Goal: Transaction & Acquisition: Purchase product/service

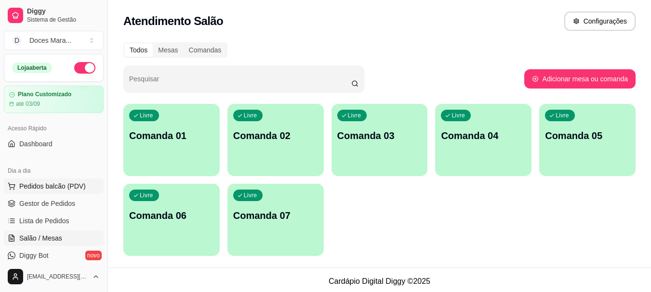
click at [51, 183] on span "Pedidos balcão (PDV)" at bounding box center [52, 187] width 66 height 10
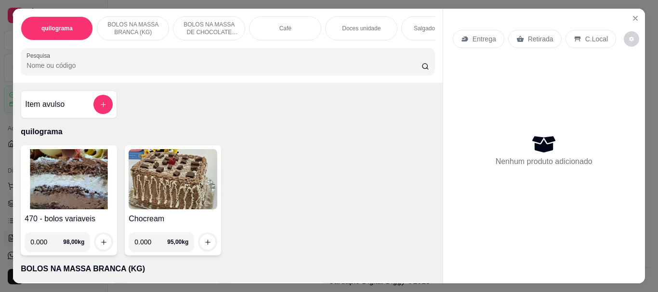
click at [285, 30] on div "Café" at bounding box center [285, 28] width 72 height 24
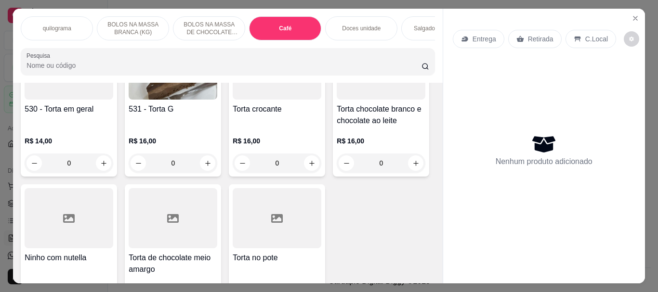
scroll to position [26, 0]
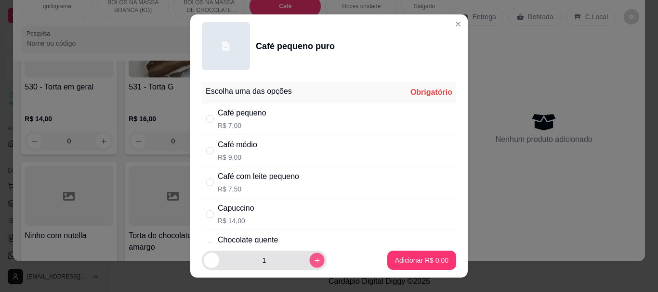
click at [315, 261] on icon "increase-product-quantity" at bounding box center [317, 260] width 5 height 5
type input "2"
click at [211, 184] on div "" at bounding box center [212, 182] width 12 height 11
radio input "true"
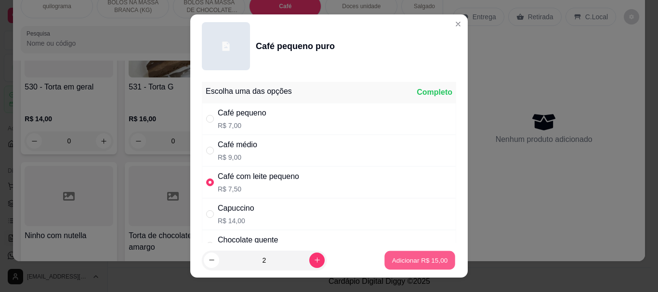
click at [384, 255] on button "Adicionar R$ 15,00" at bounding box center [419, 260] width 71 height 19
type input "2"
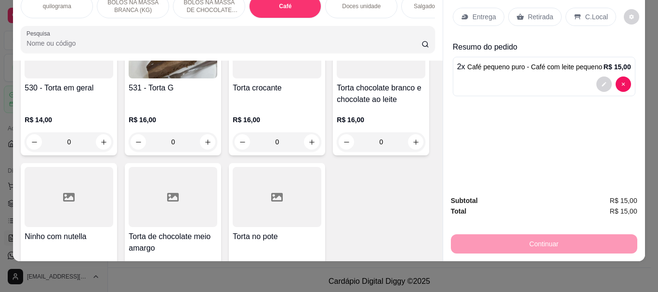
click at [54, 40] on input "Pesquisa" at bounding box center [223, 44] width 395 height 10
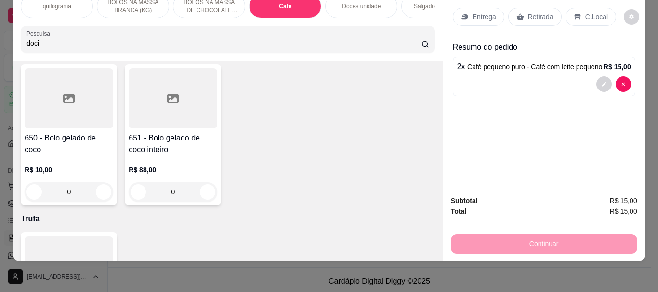
scroll to position [3730, 0]
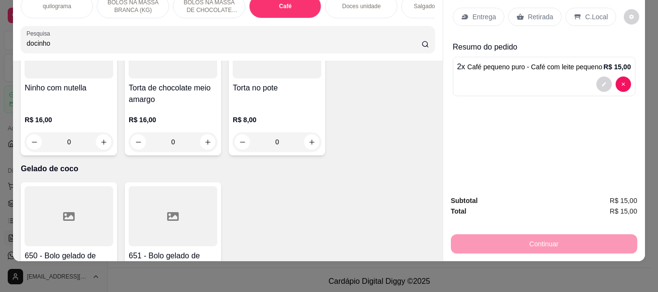
type input "docinho"
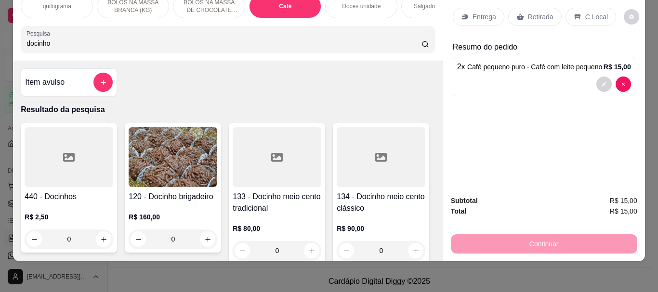
click at [63, 152] on icon at bounding box center [69, 158] width 12 height 12
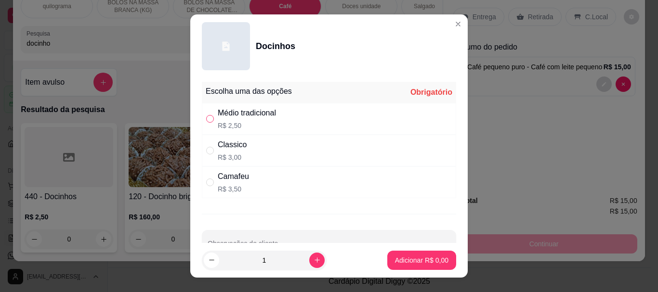
click at [206, 119] on input "" at bounding box center [210, 119] width 8 height 8
radio input "true"
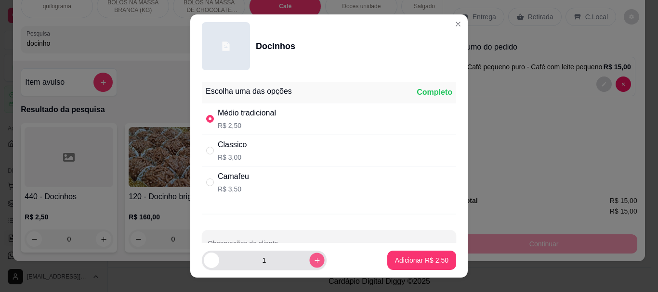
click at [309, 259] on button "increase-product-quantity" at bounding box center [316, 260] width 15 height 15
click at [314, 259] on icon "increase-product-quantity" at bounding box center [317, 260] width 7 height 7
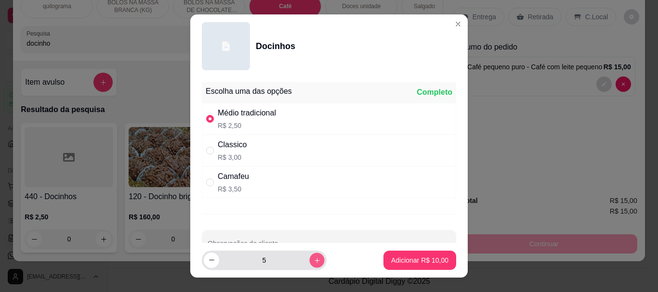
type input "6"
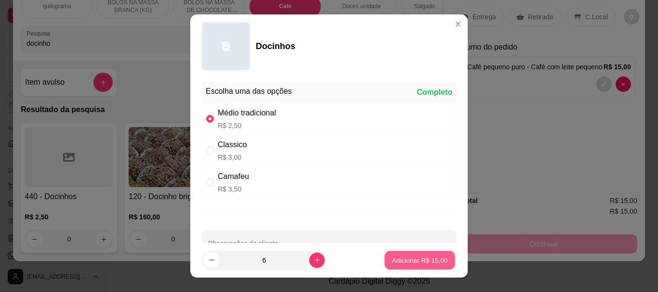
click at [403, 261] on p "Adicionar R$ 15,00" at bounding box center [420, 260] width 56 height 9
type input "6"
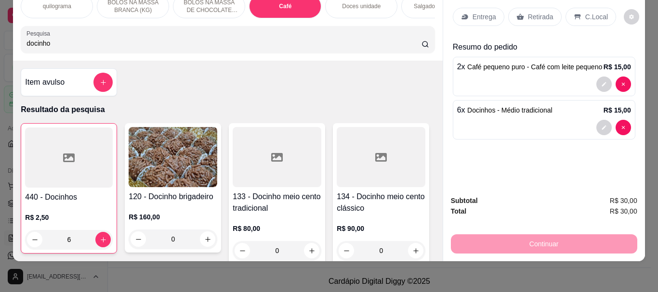
click at [528, 12] on p "Retirada" at bounding box center [541, 17] width 26 height 10
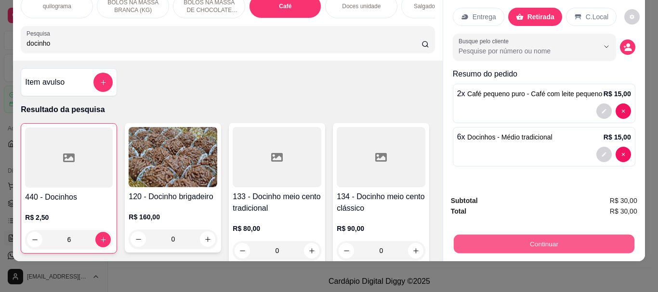
click at [533, 245] on button "Continuar" at bounding box center [543, 244] width 181 height 19
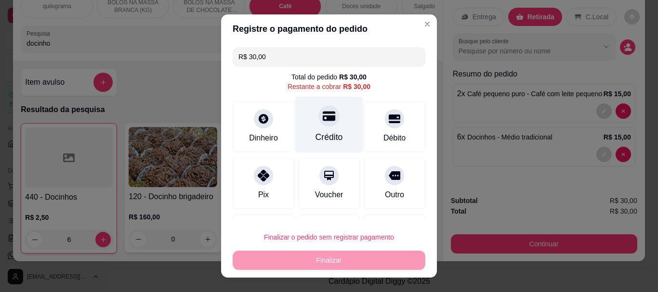
click at [318, 127] on div "Crédito" at bounding box center [329, 125] width 68 height 56
type input "R$ 0,00"
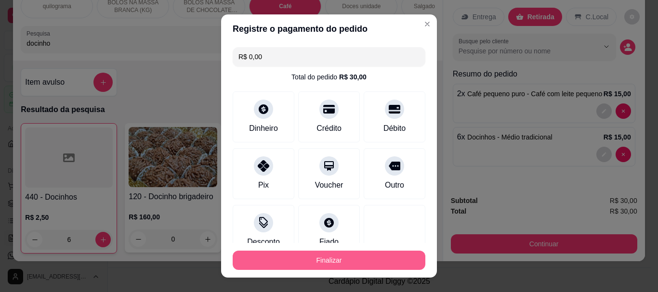
click at [323, 258] on button "Finalizar" at bounding box center [329, 260] width 193 height 19
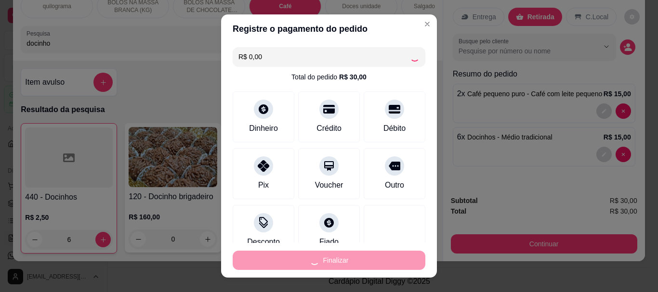
type input "0"
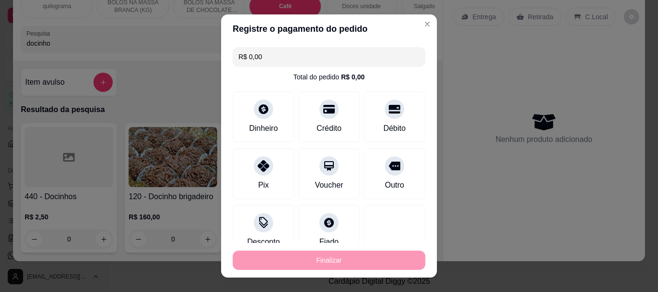
type input "-R$ 30,00"
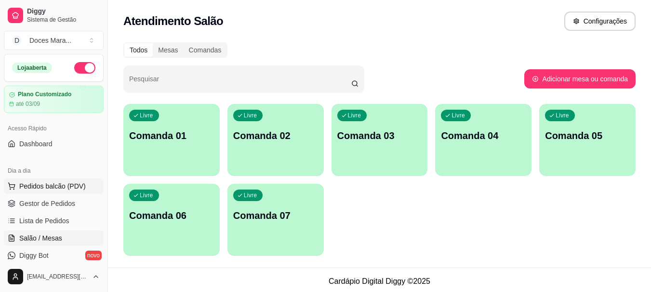
click at [48, 186] on span "Pedidos balcão (PDV)" at bounding box center [52, 187] width 66 height 10
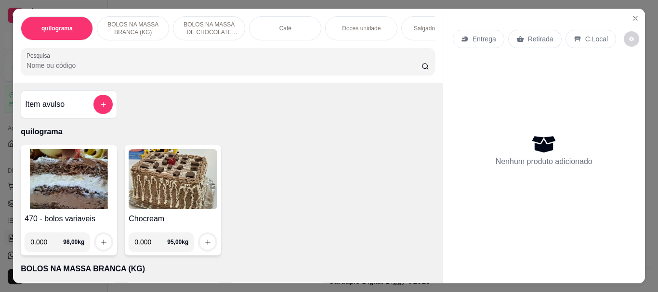
click at [69, 169] on img at bounding box center [69, 179] width 89 height 60
drag, startPoint x: 75, startPoint y: 64, endPoint x: 72, endPoint y: 69, distance: 5.8
click at [73, 67] on input "Pesquisa" at bounding box center [223, 66] width 395 height 10
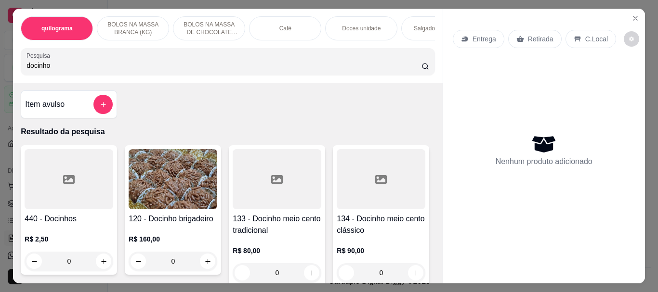
type input "docinho"
click at [74, 205] on div at bounding box center [69, 179] width 89 height 60
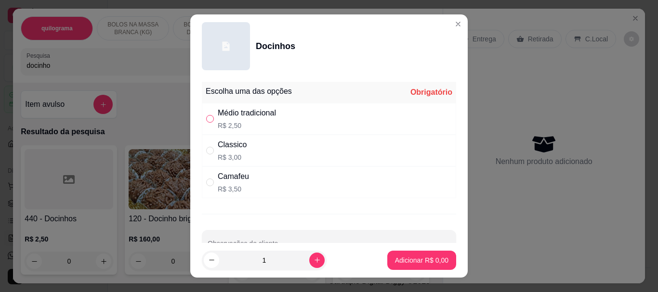
click at [206, 119] on input "" at bounding box center [210, 119] width 8 height 8
radio input "true"
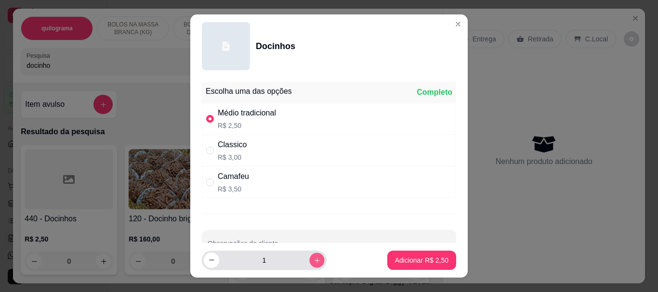
click at [314, 263] on icon "increase-product-quantity" at bounding box center [317, 260] width 7 height 7
click at [314, 260] on icon "increase-product-quantity" at bounding box center [317, 260] width 7 height 7
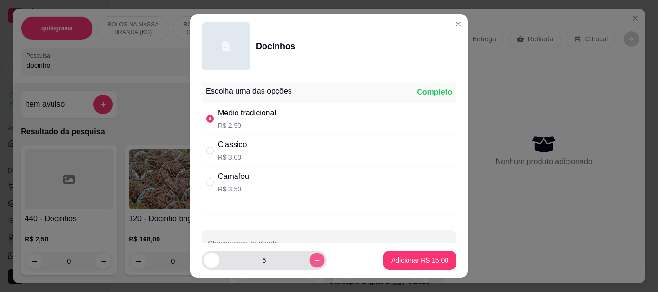
click at [314, 260] on icon "increase-product-quantity" at bounding box center [317, 260] width 7 height 7
type input "10"
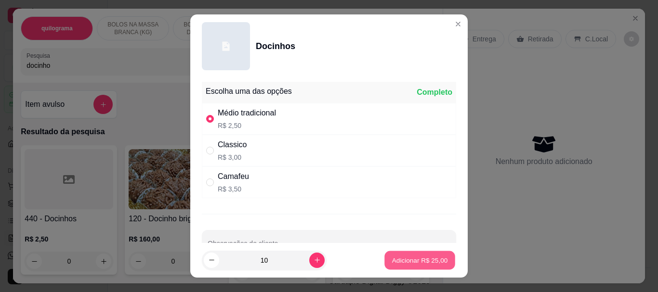
click at [393, 264] on p "Adicionar R$ 25,00" at bounding box center [420, 260] width 56 height 9
type input "10"
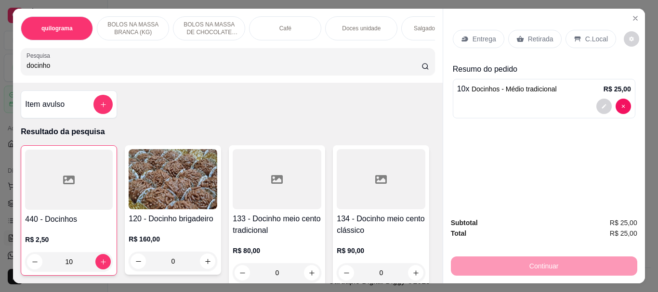
click at [63, 67] on input "docinho" at bounding box center [223, 66] width 395 height 10
type input "d"
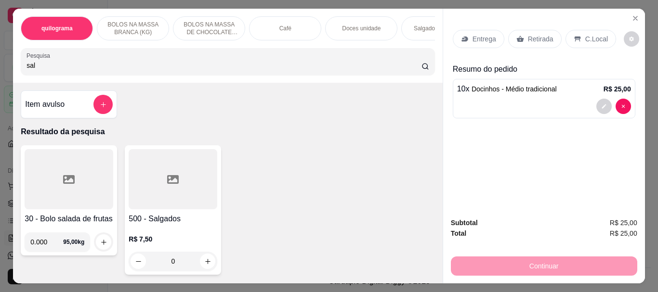
type input "sal"
click at [168, 191] on div at bounding box center [173, 179] width 89 height 60
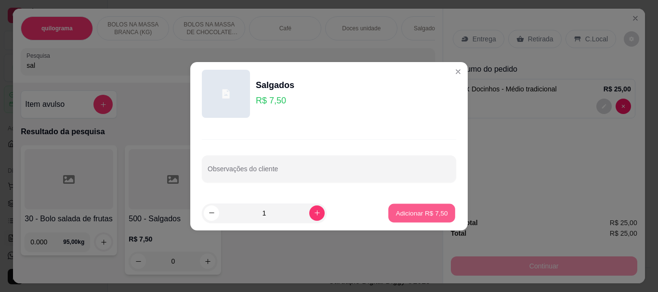
click at [428, 210] on p "Adicionar R$ 7,50" at bounding box center [422, 213] width 52 height 9
type input "1"
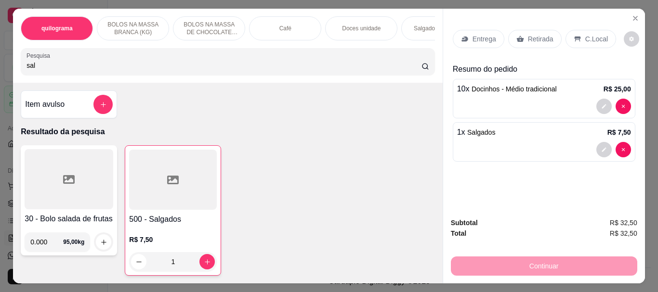
click at [38, 66] on input "sal" at bounding box center [223, 66] width 395 height 10
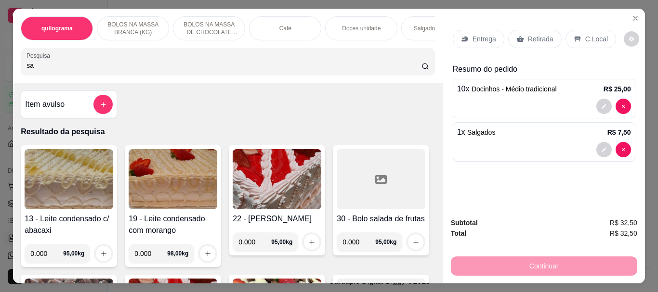
type input "s"
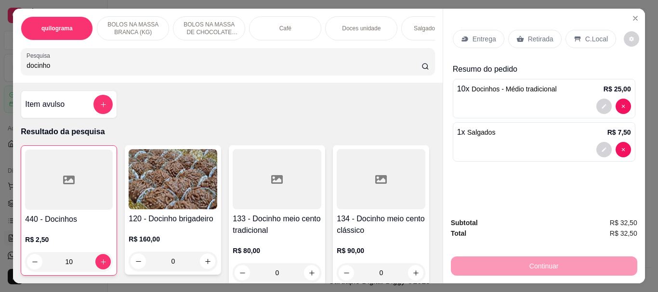
type input "docinho"
click at [49, 168] on div at bounding box center [69, 180] width 88 height 60
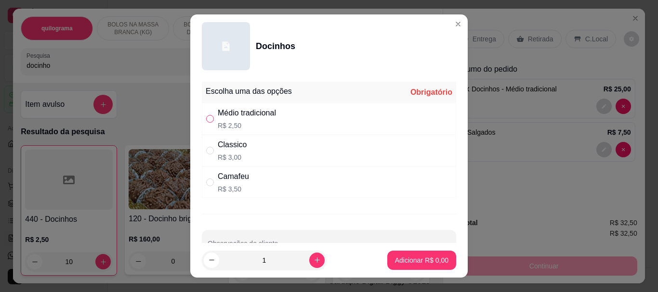
click at [207, 118] on input "" at bounding box center [210, 119] width 8 height 8
radio input "true"
click at [427, 260] on p "Adicionar R$ 2,50" at bounding box center [421, 261] width 53 height 10
type input "11"
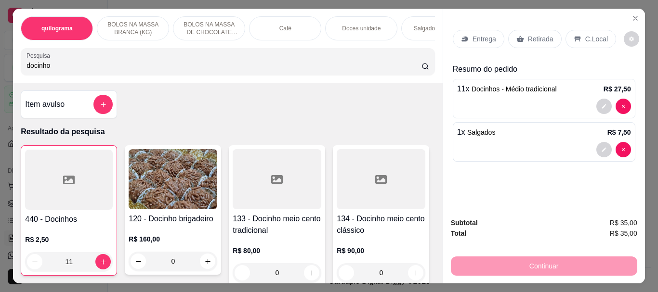
click at [528, 35] on p "Retirada" at bounding box center [541, 39] width 26 height 10
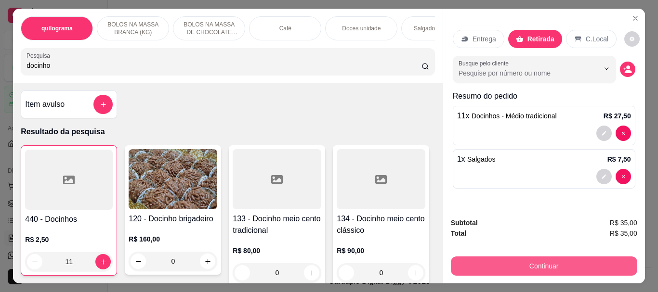
click at [534, 260] on button "Continuar" at bounding box center [544, 266] width 186 height 19
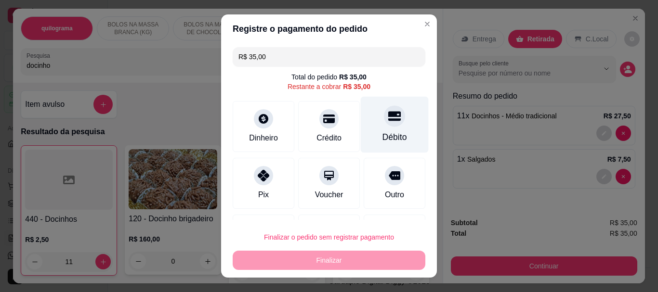
click at [383, 134] on div "Débito" at bounding box center [395, 138] width 25 height 13
type input "R$ 0,00"
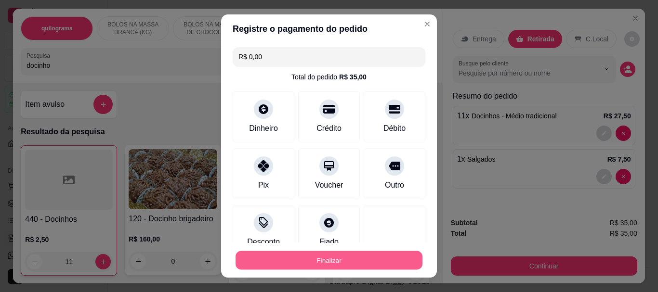
click at [323, 260] on button "Finalizar" at bounding box center [329, 260] width 187 height 19
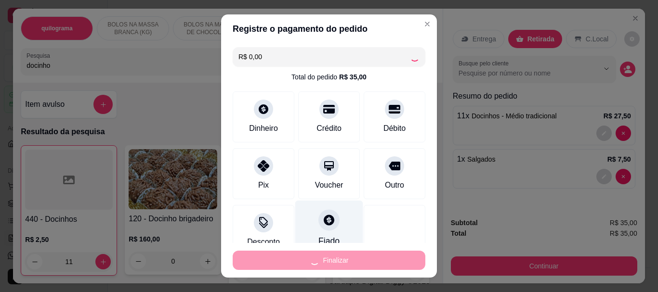
type input "0"
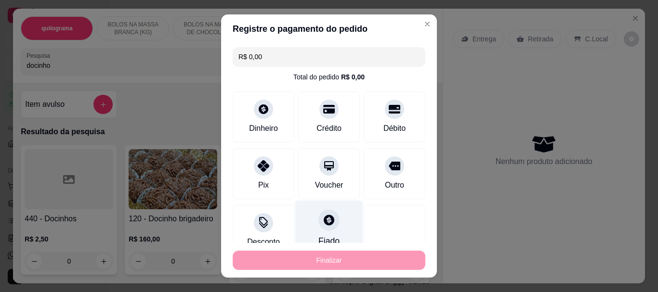
type input "-R$ 35,00"
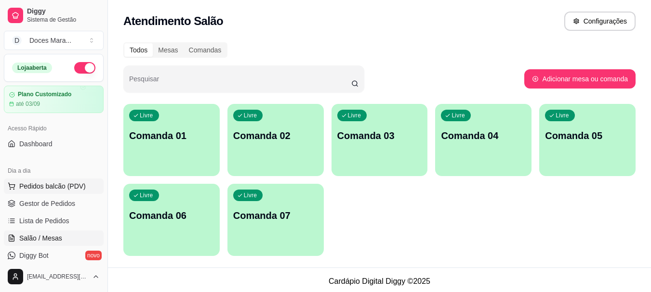
click at [49, 188] on span "Pedidos balcão (PDV)" at bounding box center [52, 187] width 66 height 10
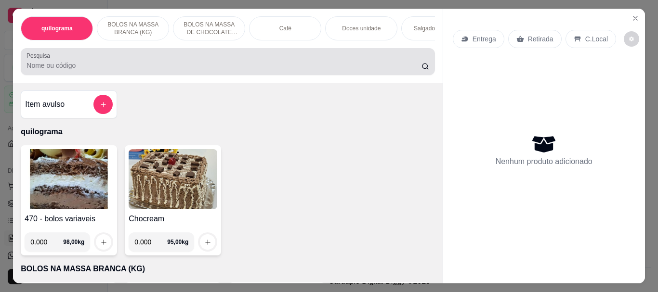
click at [116, 53] on div "Pesquisa" at bounding box center [228, 61] width 414 height 27
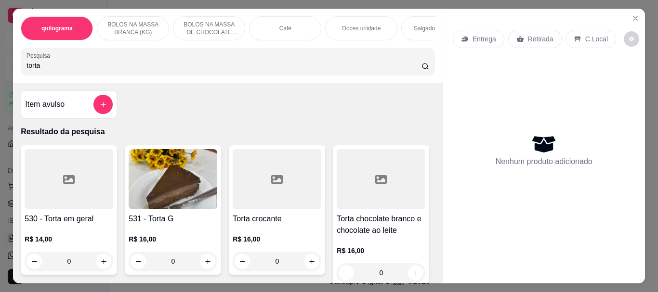
type input "torta"
click at [184, 172] on img at bounding box center [173, 179] width 89 height 60
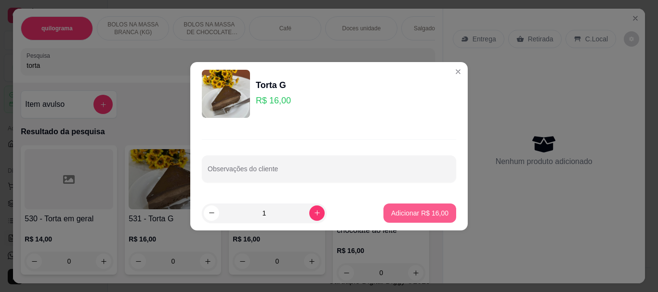
click at [404, 215] on p "Adicionar R$ 16,00" at bounding box center [419, 214] width 57 height 10
type input "1"
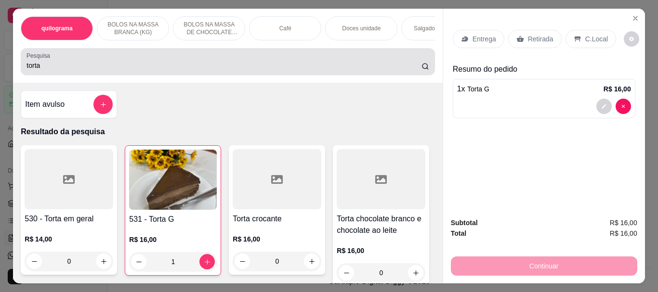
click at [48, 65] on input "torta" at bounding box center [223, 66] width 395 height 10
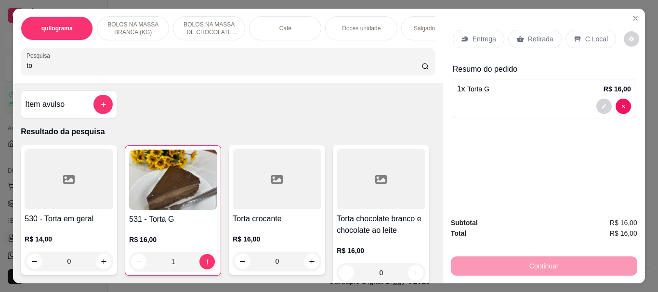
type input "t"
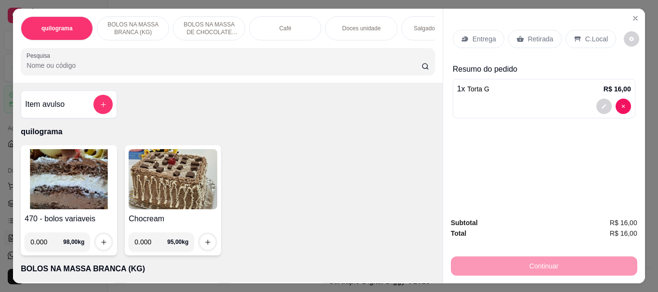
click at [82, 179] on img at bounding box center [69, 179] width 89 height 60
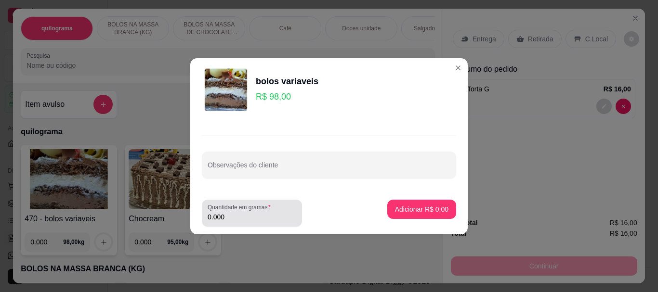
click at [224, 213] on input "0.000" at bounding box center [252, 217] width 89 height 10
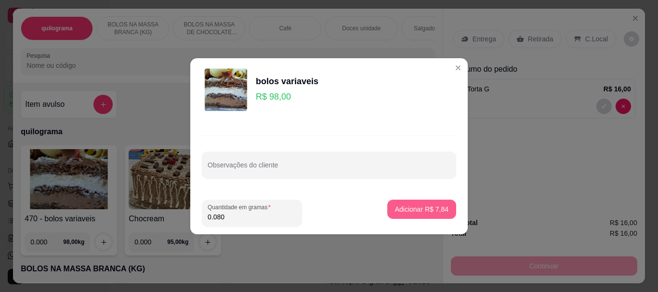
type input "0.080"
click at [406, 214] on button "Adicionar R$ 7,84" at bounding box center [421, 209] width 67 height 19
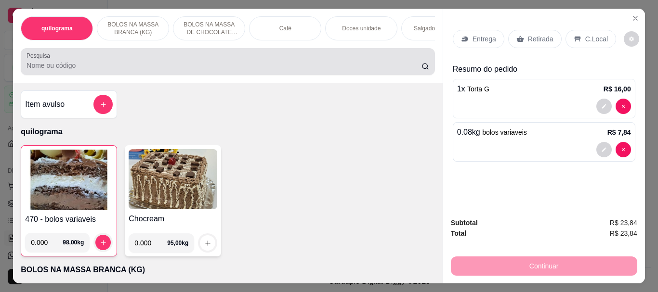
click at [47, 67] on input "Pesquisa" at bounding box center [223, 66] width 395 height 10
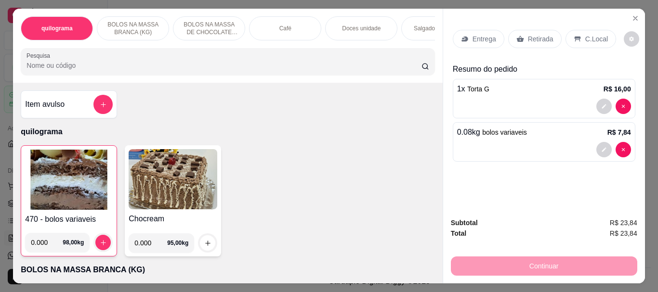
click at [21, 65] on div "Pesquisa" at bounding box center [228, 61] width 414 height 27
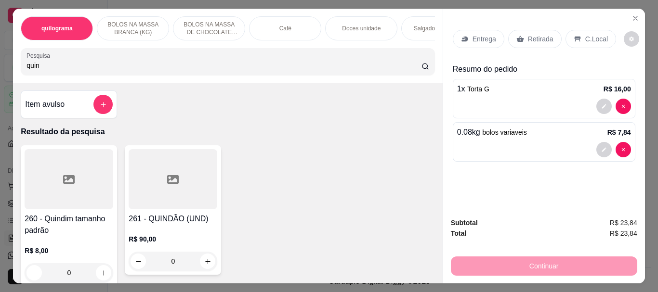
type input "quin"
click at [72, 206] on div at bounding box center [69, 179] width 89 height 60
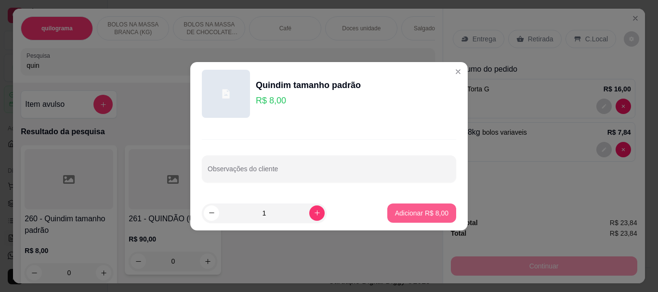
click at [395, 209] on p "Adicionar R$ 8,00" at bounding box center [421, 214] width 53 height 10
type input "1"
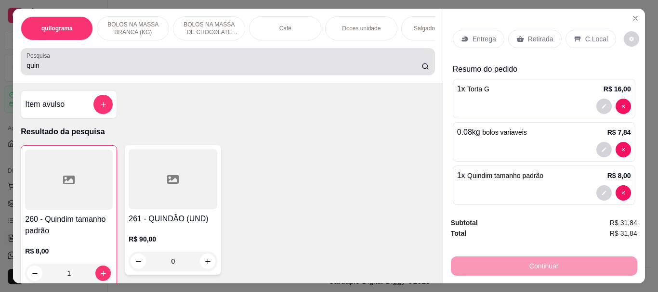
click at [50, 70] on input "quin" at bounding box center [223, 66] width 395 height 10
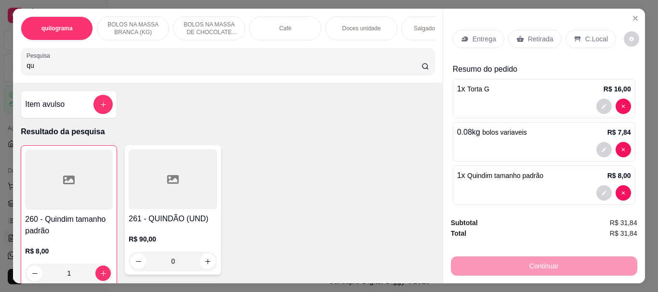
type input "q"
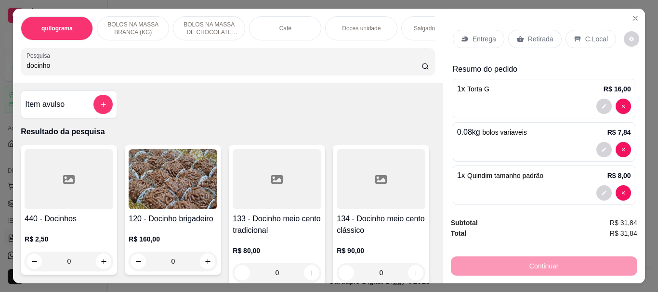
type input "docinho"
click at [53, 183] on div at bounding box center [69, 179] width 89 height 60
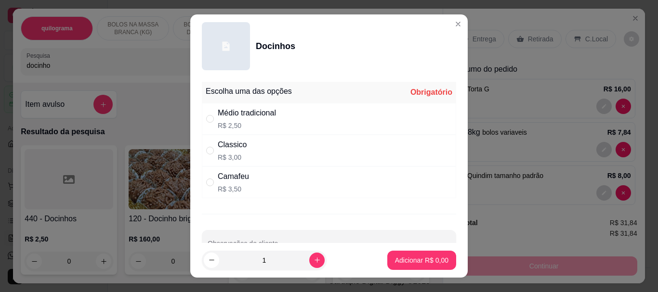
click at [211, 119] on div "" at bounding box center [212, 119] width 12 height 11
radio input "true"
click at [413, 260] on p "Adicionar R$ 2,50" at bounding box center [422, 260] width 52 height 9
type input "1"
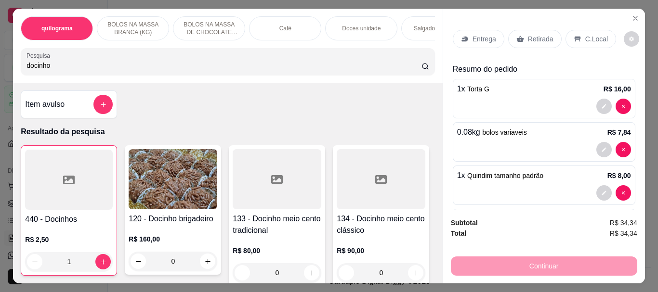
click at [539, 34] on p "Retirada" at bounding box center [541, 39] width 26 height 10
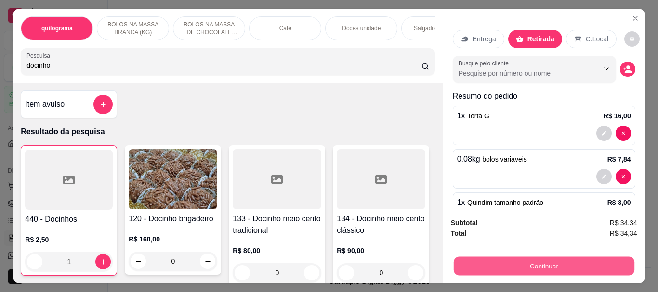
click at [531, 263] on button "Continuar" at bounding box center [543, 266] width 181 height 19
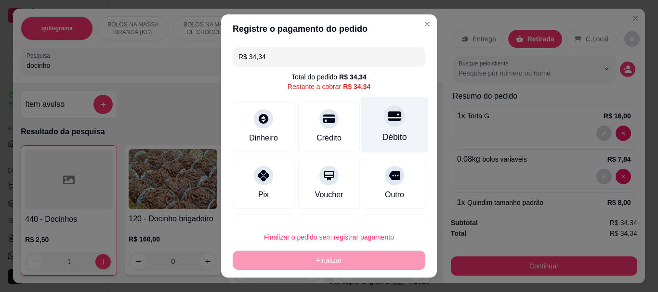
click at [392, 138] on div "Débito" at bounding box center [395, 125] width 68 height 56
type input "R$ 0,00"
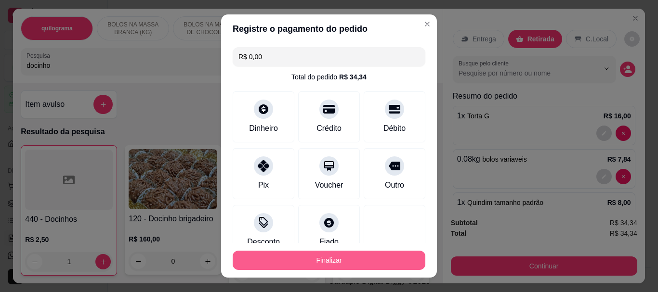
click at [326, 258] on button "Finalizar" at bounding box center [329, 260] width 193 height 19
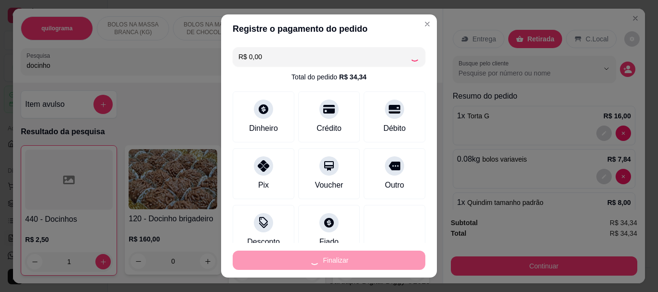
type input "0"
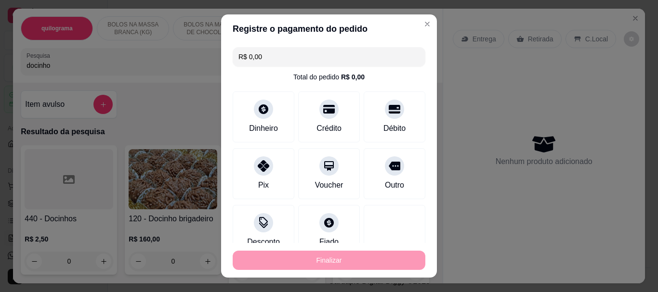
type input "-R$ 34,34"
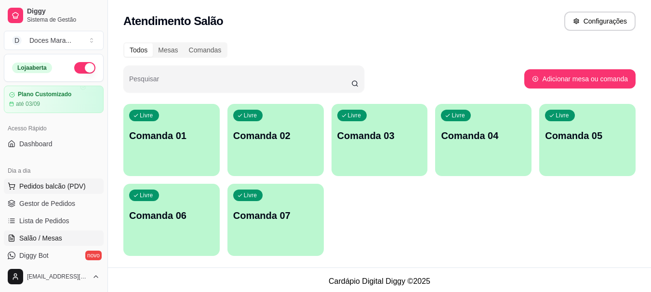
click at [34, 188] on span "Pedidos balcão (PDV)" at bounding box center [52, 187] width 66 height 10
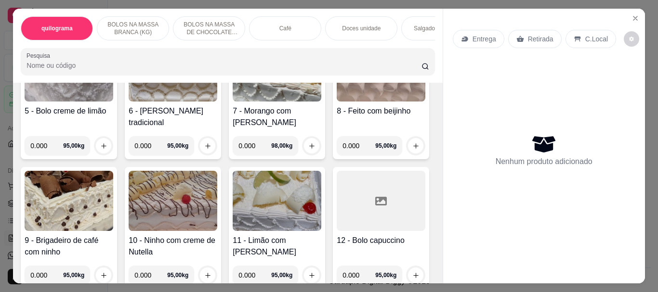
scroll to position [385, 0]
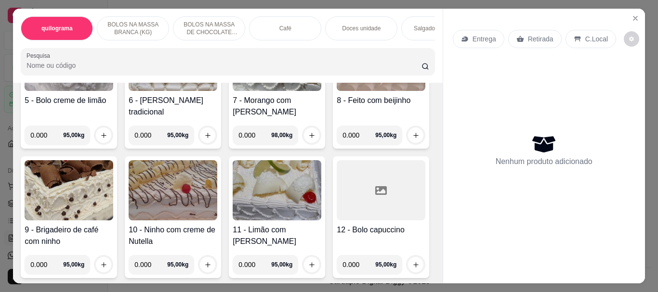
click at [233, 91] on img at bounding box center [277, 61] width 89 height 60
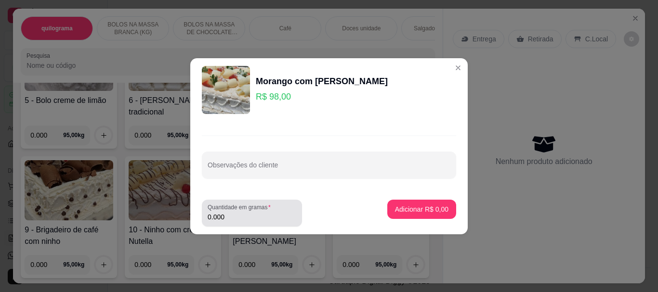
click at [246, 217] on input "0.000" at bounding box center [252, 217] width 89 height 10
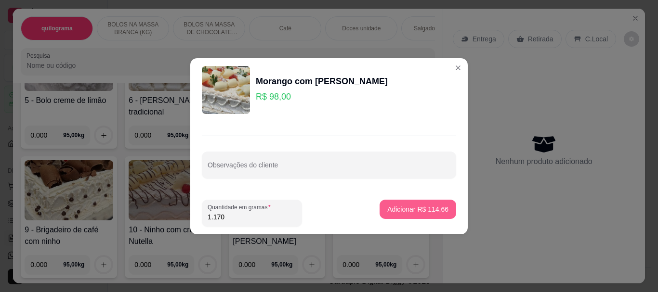
type input "1.170"
click at [409, 205] on p "Adicionar R$ 114,66" at bounding box center [417, 209] width 59 height 9
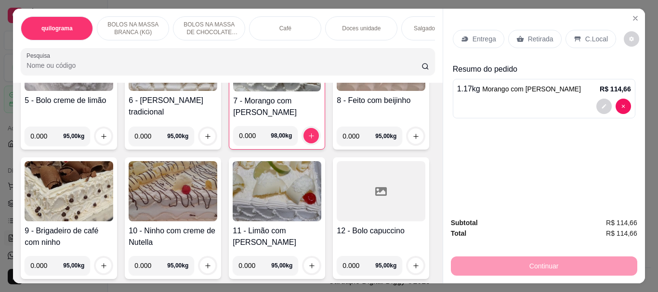
click at [342, 28] on p "Doces unidade" at bounding box center [361, 29] width 39 height 8
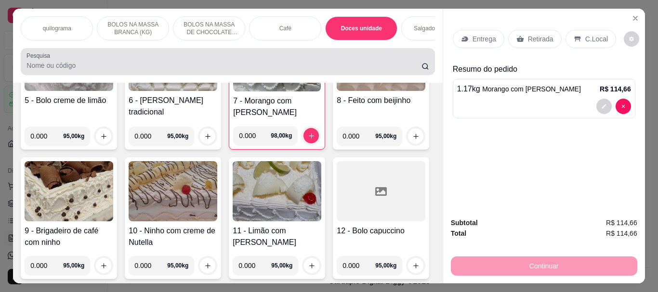
scroll to position [26, 0]
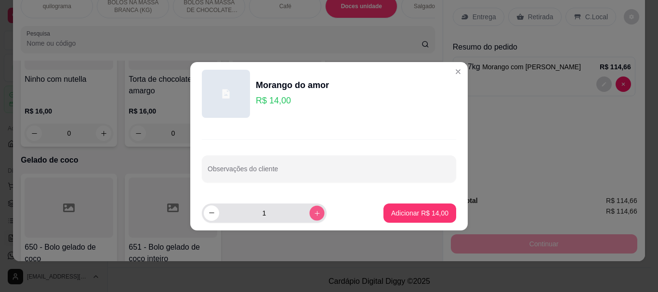
click at [315, 212] on button "increase-product-quantity" at bounding box center [316, 213] width 15 height 15
type input "2"
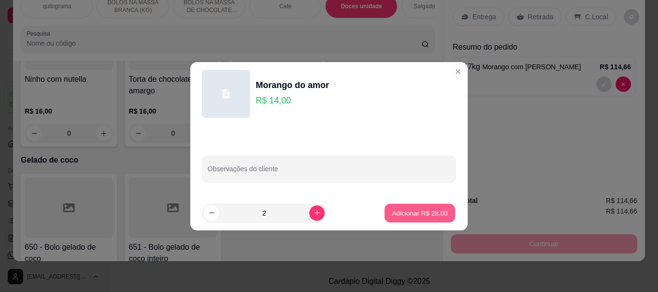
click at [399, 213] on p "Adicionar R$ 28,00" at bounding box center [420, 213] width 56 height 9
type input "2"
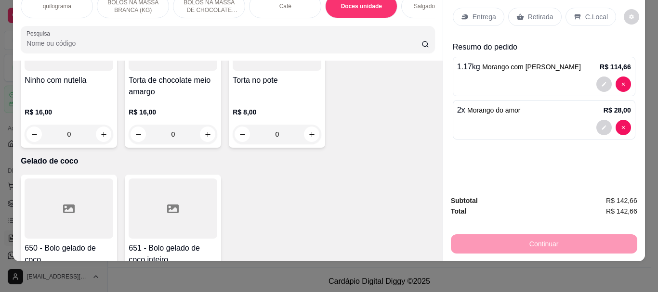
click at [541, 12] on p "Retirada" at bounding box center [541, 17] width 26 height 10
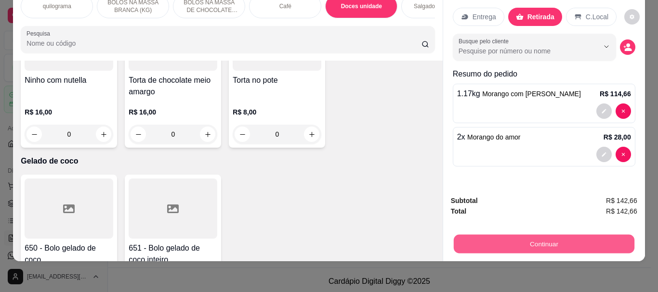
click at [539, 239] on button "Continuar" at bounding box center [543, 244] width 181 height 19
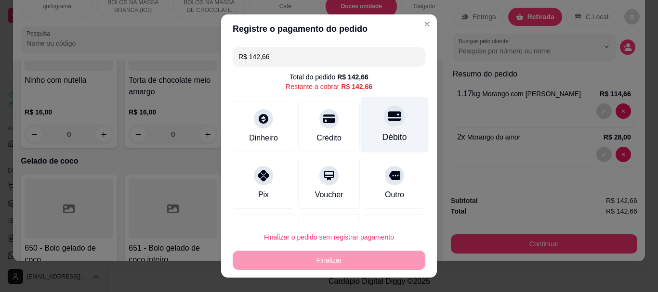
click at [383, 139] on div "Débito" at bounding box center [395, 138] width 25 height 13
type input "R$ 0,00"
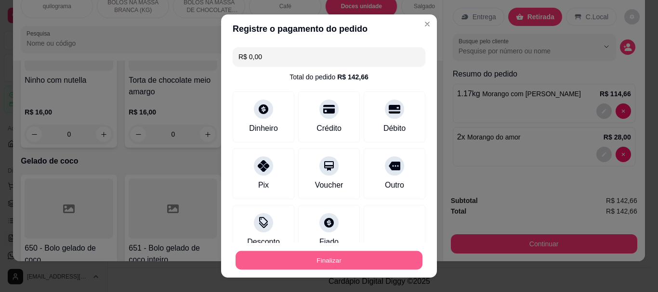
click at [330, 260] on button "Finalizar" at bounding box center [329, 260] width 187 height 19
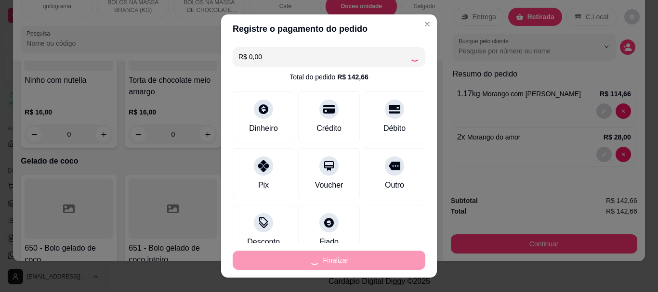
type input "0"
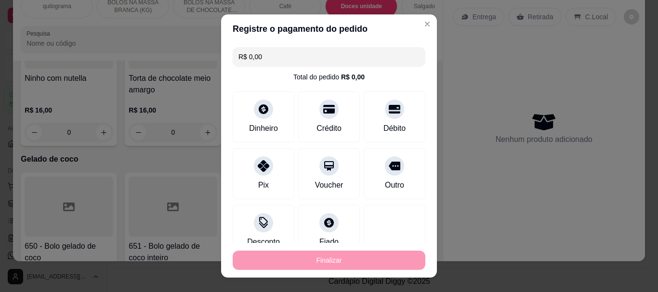
type input "-R$ 142,66"
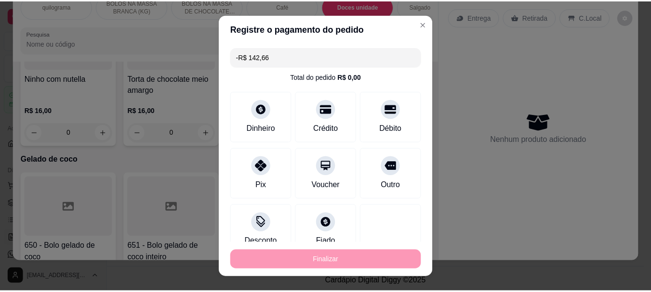
scroll to position [3569, 0]
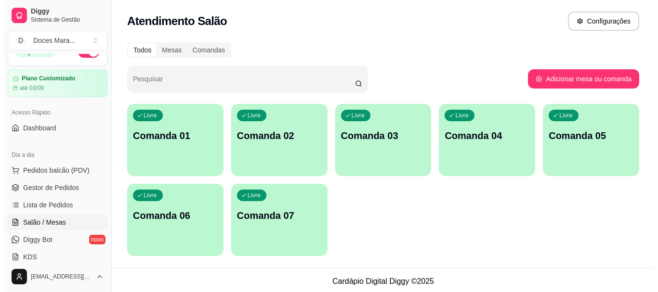
scroll to position [15, 0]
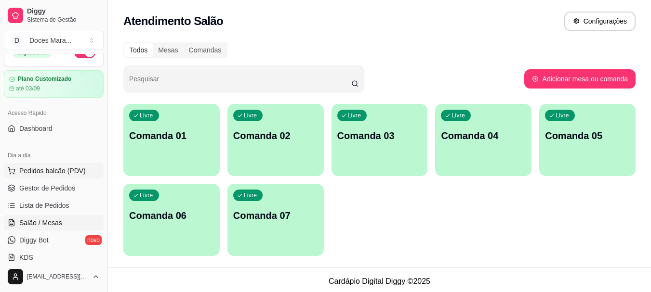
click at [54, 168] on span "Pedidos balcão (PDV)" at bounding box center [52, 171] width 66 height 10
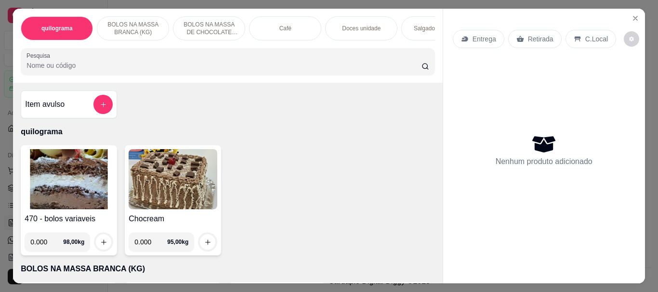
click at [290, 22] on div "Café" at bounding box center [285, 28] width 72 height 24
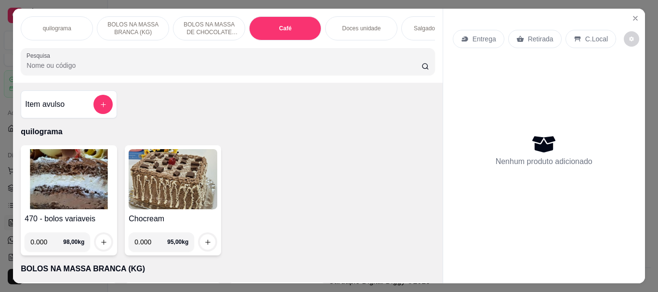
scroll to position [26, 0]
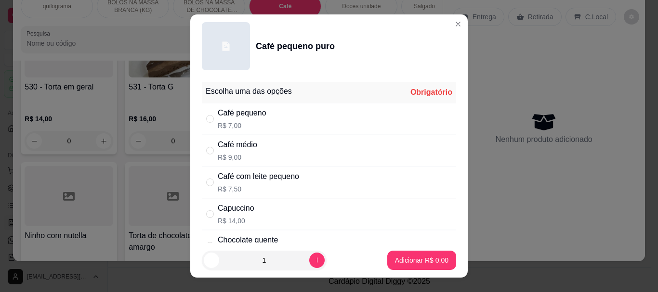
click at [236, 147] on div "Café médio" at bounding box center [238, 145] width 40 height 12
radio input "true"
click at [407, 262] on p "Adicionar R$ 9,00" at bounding box center [422, 260] width 52 height 9
type input "1"
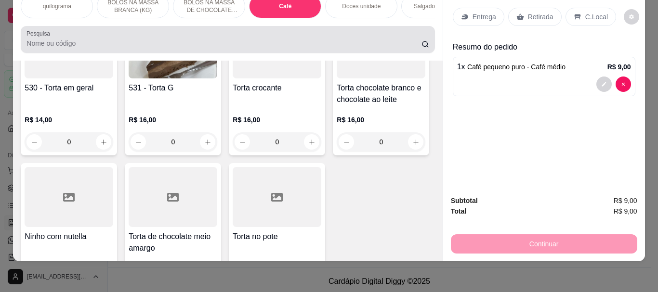
click at [285, 42] on input "Pesquisa" at bounding box center [223, 44] width 395 height 10
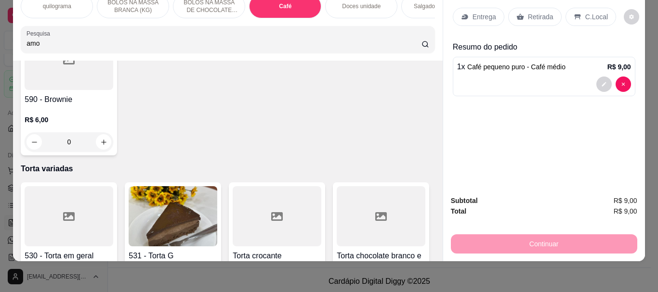
scroll to position [3581, 0]
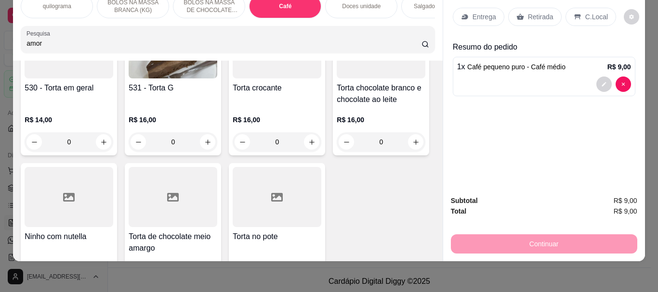
type input "amor"
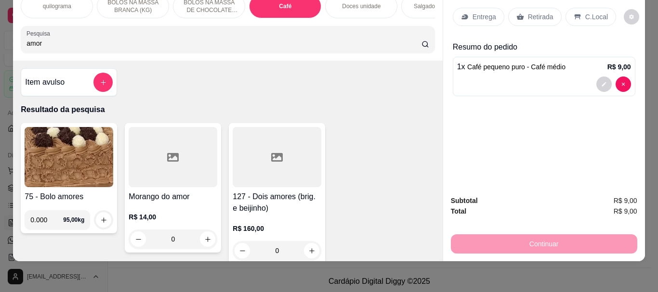
click at [177, 161] on div at bounding box center [173, 157] width 89 height 60
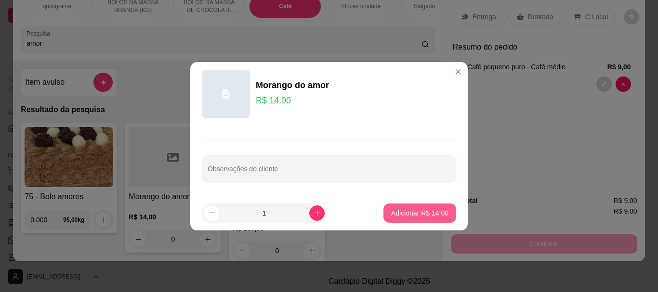
click at [430, 210] on p "Adicionar R$ 14,00" at bounding box center [419, 214] width 57 height 10
type input "1"
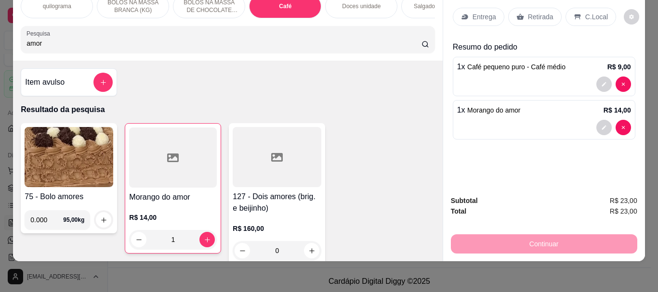
click at [541, 236] on div "Continuar" at bounding box center [544, 243] width 186 height 22
click at [592, 12] on p "C.Local" at bounding box center [596, 17] width 23 height 10
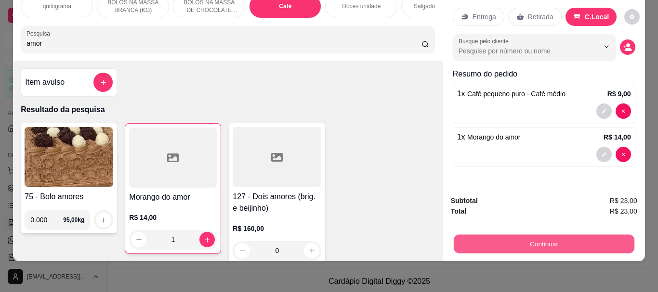
click at [521, 240] on button "Continuar" at bounding box center [543, 244] width 181 height 19
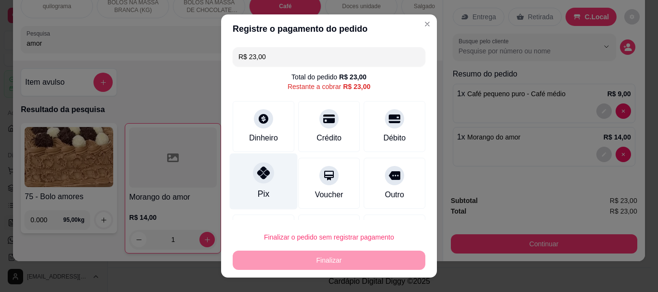
click at [258, 185] on div "Pix" at bounding box center [264, 182] width 68 height 56
type input "R$ 0,00"
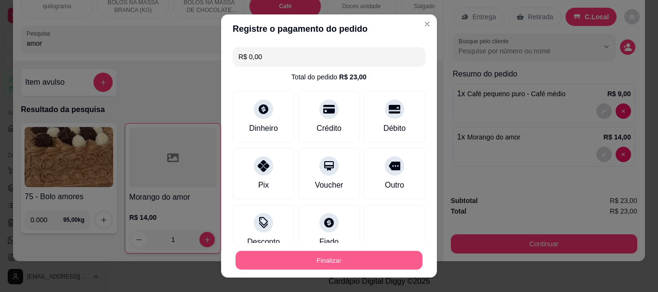
click at [313, 261] on button "Finalizar" at bounding box center [329, 260] width 187 height 19
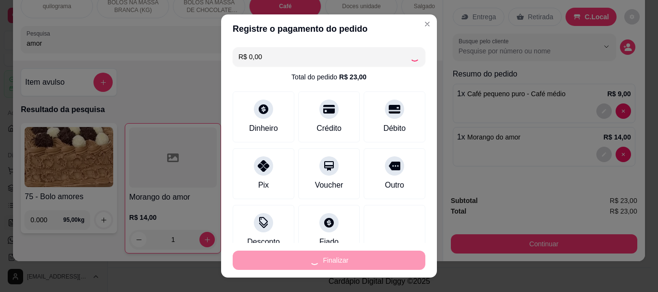
type input "0"
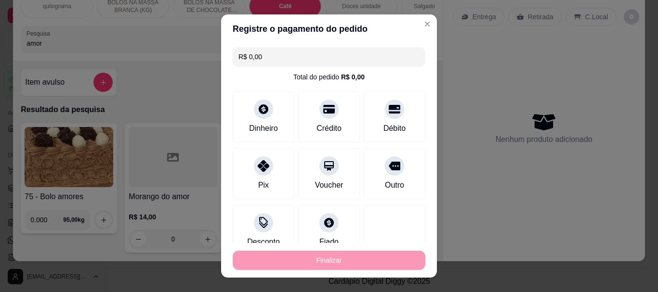
type input "-R$ 23,00"
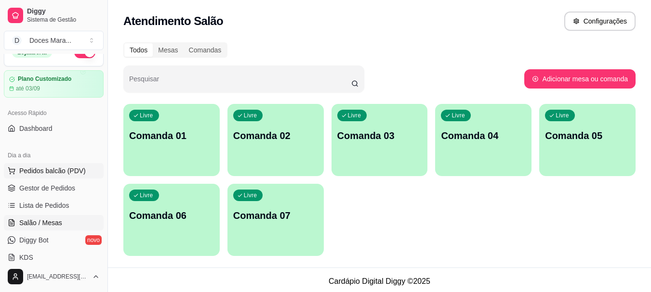
click at [52, 167] on span "Pedidos balcão (PDV)" at bounding box center [52, 171] width 66 height 10
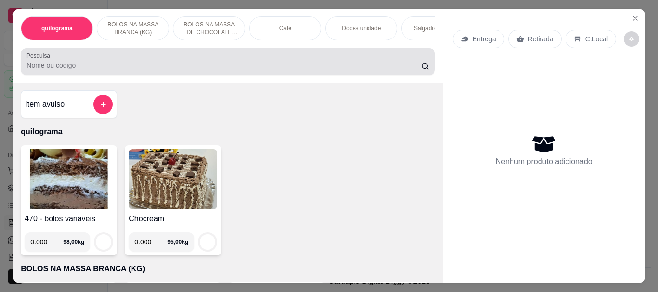
click at [164, 70] on input "Pesquisa" at bounding box center [223, 66] width 395 height 10
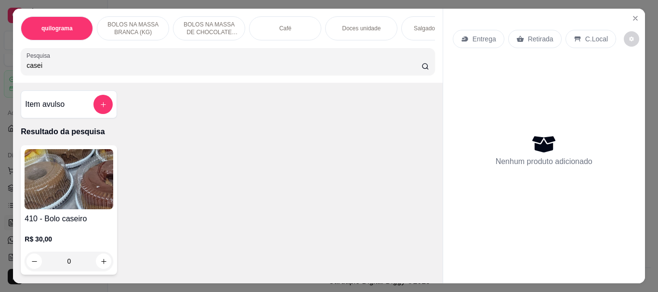
type input "casei"
click at [82, 194] on img at bounding box center [69, 179] width 89 height 60
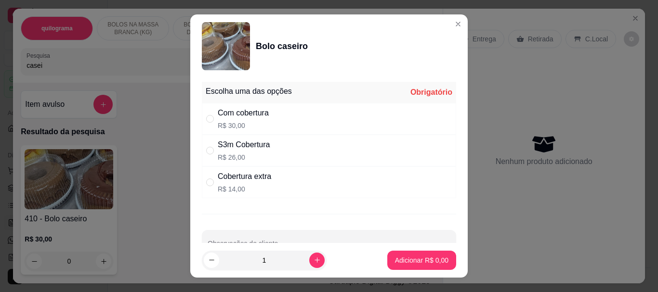
click at [232, 140] on div "S3m Cobertura" at bounding box center [244, 145] width 53 height 12
radio input "true"
click at [422, 264] on p "Adicionar R$ 26,00" at bounding box center [419, 261] width 57 height 10
type input "1"
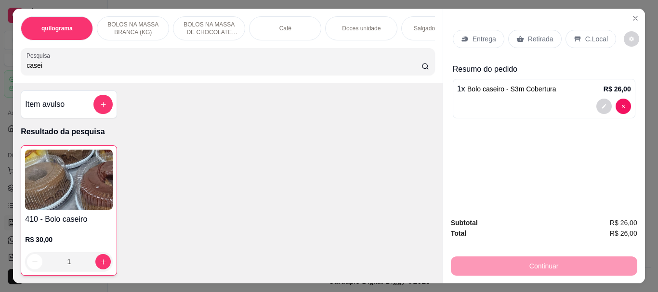
drag, startPoint x: 543, startPoint y: 34, endPoint x: 517, endPoint y: 277, distance: 245.2
click at [543, 34] on p "Retirada" at bounding box center [541, 39] width 26 height 10
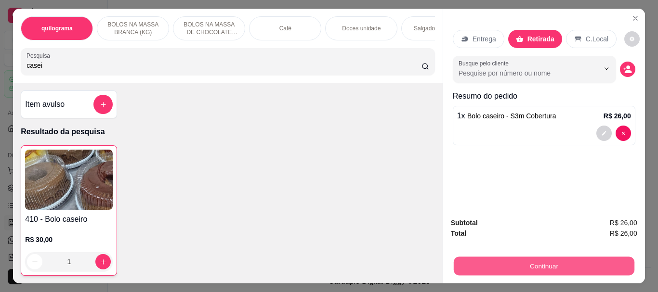
click at [530, 264] on button "Continuar" at bounding box center [543, 266] width 181 height 19
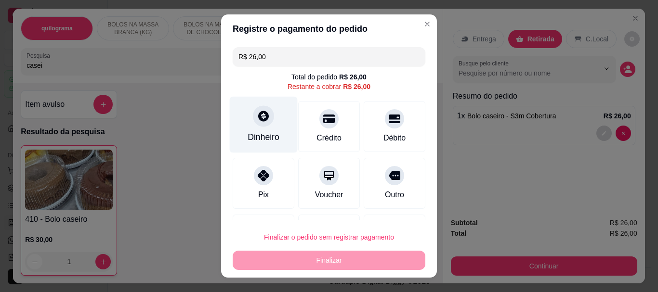
click at [264, 132] on div "Dinheiro" at bounding box center [264, 138] width 32 height 13
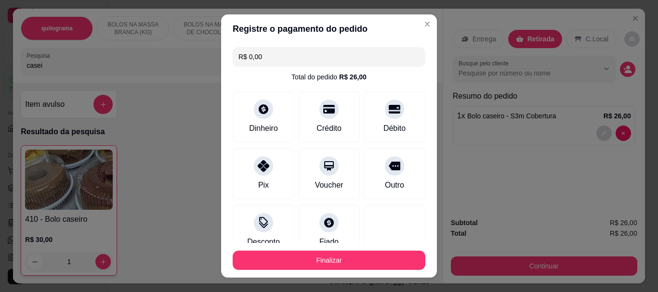
type input "R$ 0,00"
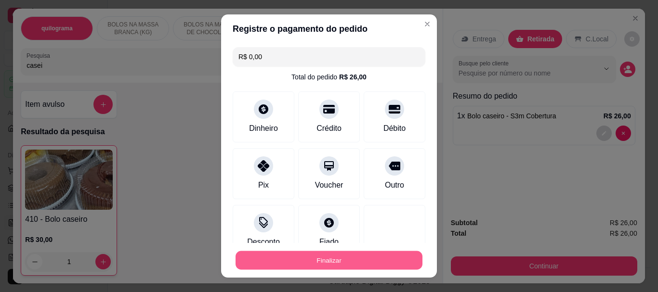
click at [364, 256] on button "Finalizar" at bounding box center [329, 260] width 187 height 19
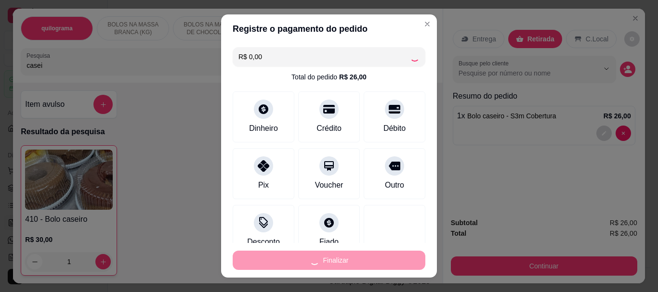
type input "0"
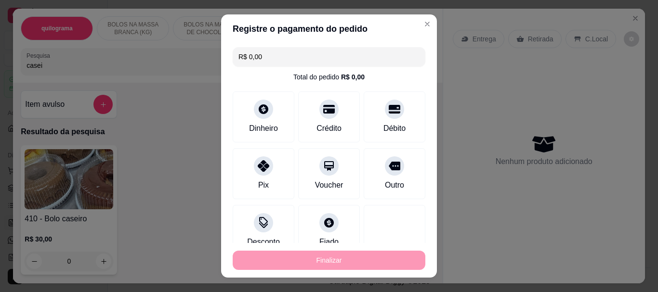
type input "-R$ 26,00"
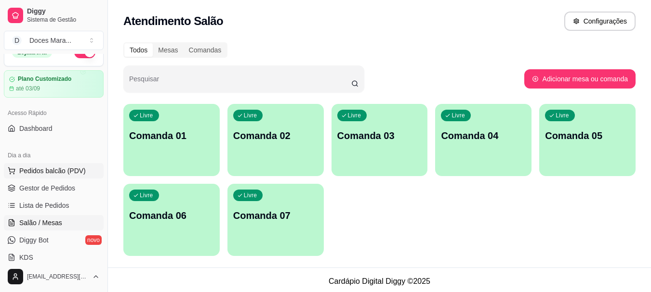
click at [39, 172] on span "Pedidos balcão (PDV)" at bounding box center [52, 171] width 66 height 10
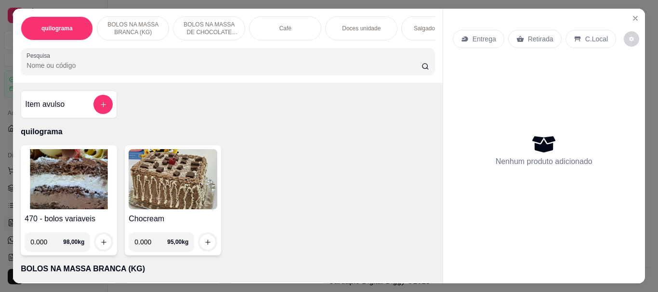
click at [31, 70] on input "Pesquisa" at bounding box center [223, 66] width 395 height 10
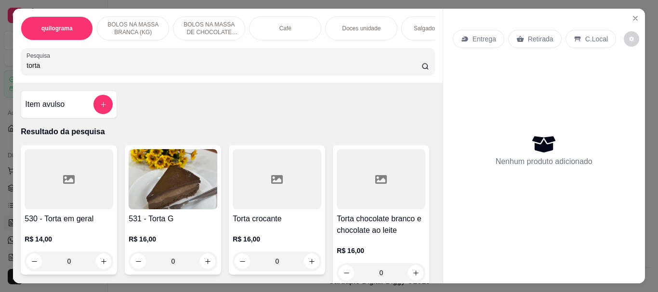
type input "torta"
click at [157, 216] on div "531 - Torta G R$ 16,00 0" at bounding box center [173, 210] width 96 height 130
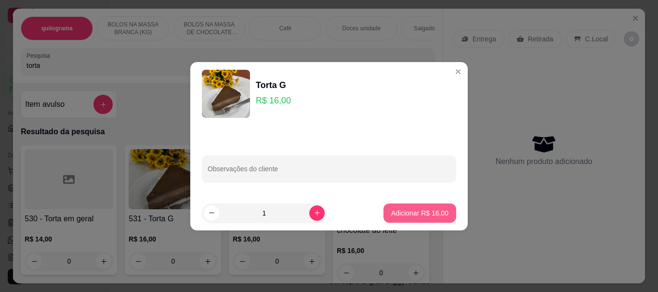
click at [435, 218] on button "Adicionar R$ 16,00" at bounding box center [419, 213] width 73 height 19
type input "1"
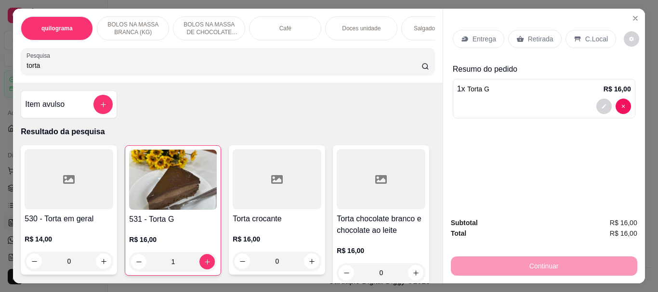
click at [540, 34] on p "Retirada" at bounding box center [541, 39] width 26 height 10
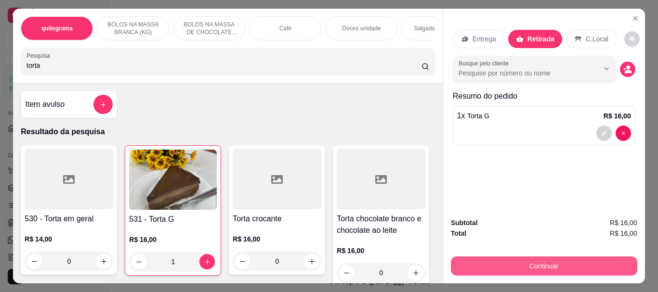
click at [551, 265] on button "Continuar" at bounding box center [544, 266] width 186 height 19
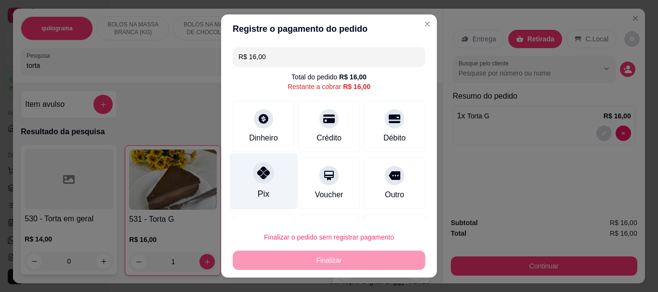
click at [254, 185] on div "Pix" at bounding box center [264, 182] width 68 height 56
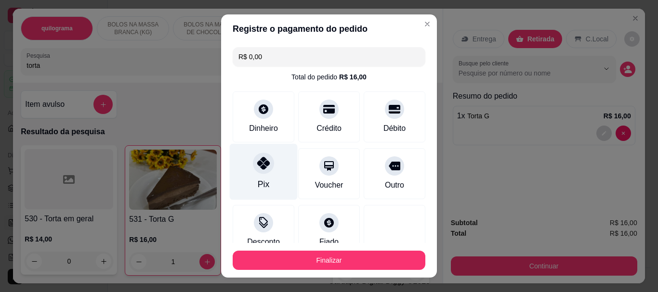
type input "R$ 0,00"
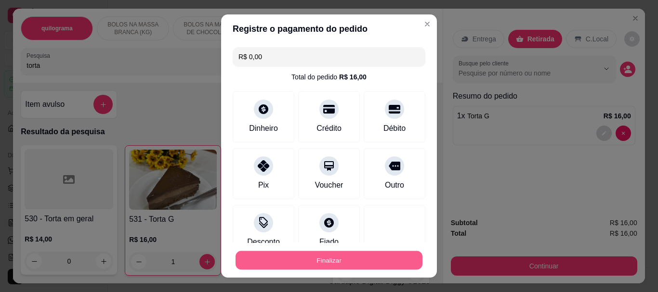
click at [313, 255] on button "Finalizar" at bounding box center [329, 260] width 187 height 19
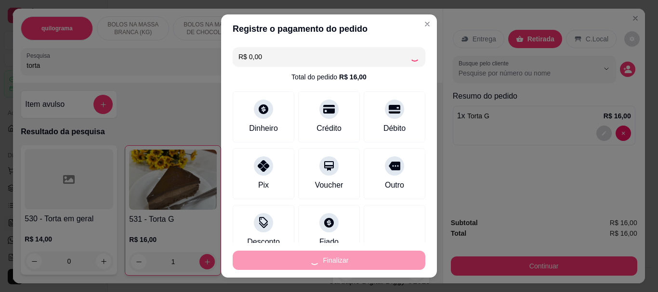
type input "0"
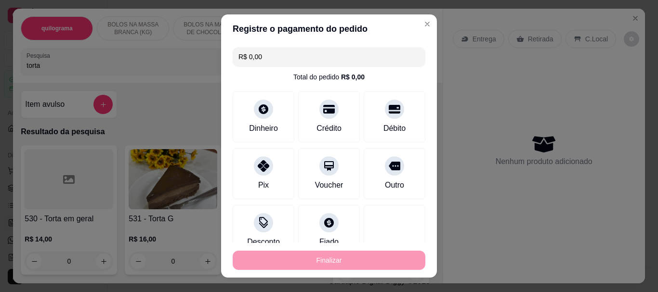
type input "-R$ 16,00"
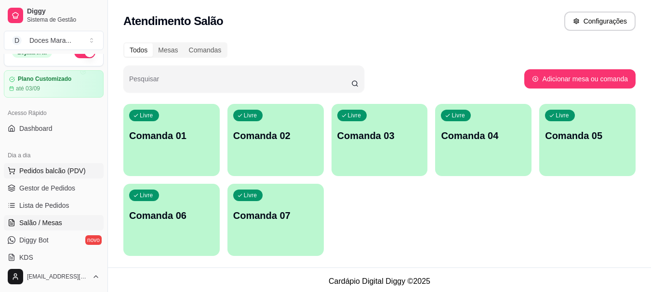
click at [43, 173] on span "Pedidos balcão (PDV)" at bounding box center [52, 171] width 66 height 10
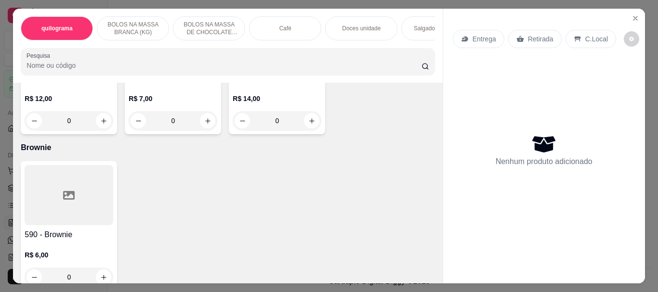
scroll to position [3131, 0]
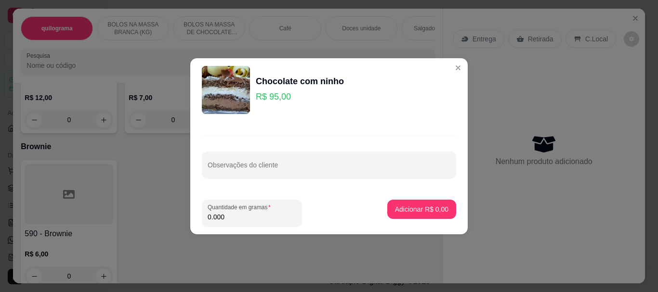
click at [236, 219] on input "0.000" at bounding box center [252, 217] width 89 height 10
type input "1.000"
click at [406, 211] on p "Adicionar R$ 95,00" at bounding box center [419, 210] width 57 height 10
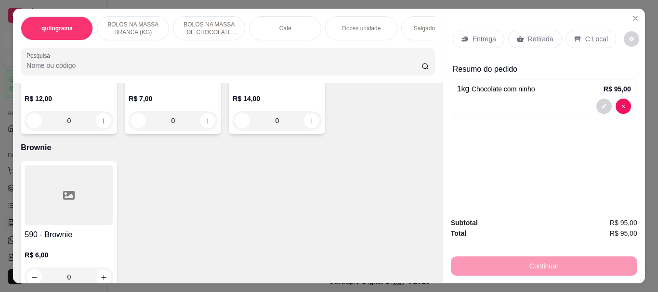
click at [530, 37] on p "Retirada" at bounding box center [541, 39] width 26 height 10
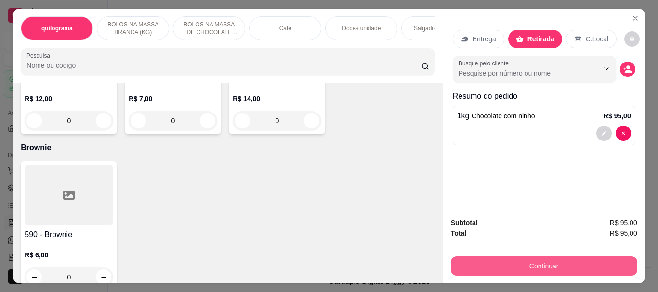
click at [514, 261] on button "Continuar" at bounding box center [544, 266] width 186 height 19
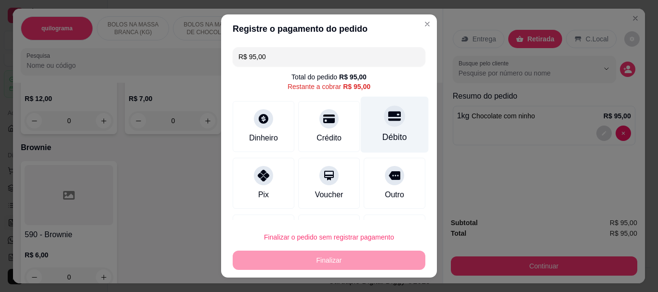
click at [374, 127] on div "Débito" at bounding box center [395, 125] width 68 height 56
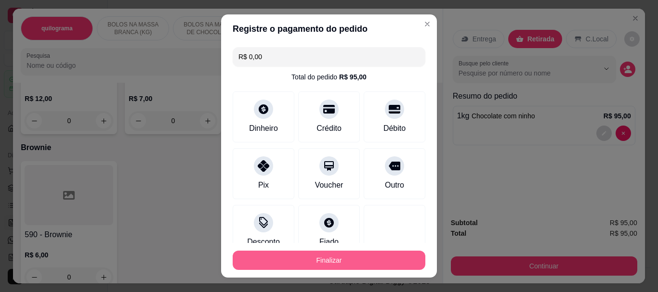
click at [307, 258] on button "Finalizar" at bounding box center [329, 260] width 193 height 19
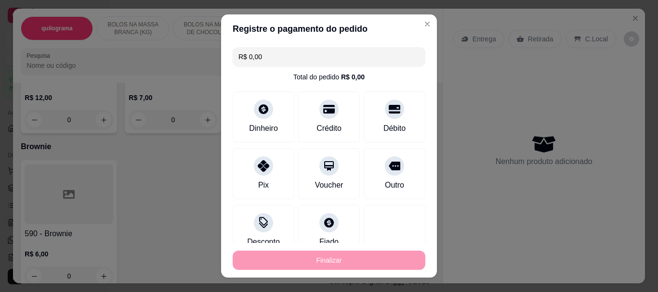
type input "-R$ 95,00"
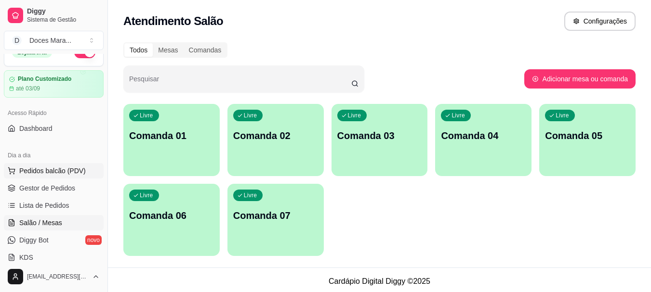
click at [45, 172] on span "Pedidos balcão (PDV)" at bounding box center [52, 171] width 66 height 10
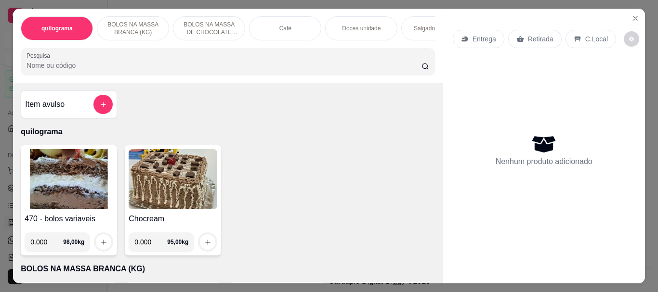
click at [94, 66] on input "Pesquisa" at bounding box center [223, 66] width 395 height 10
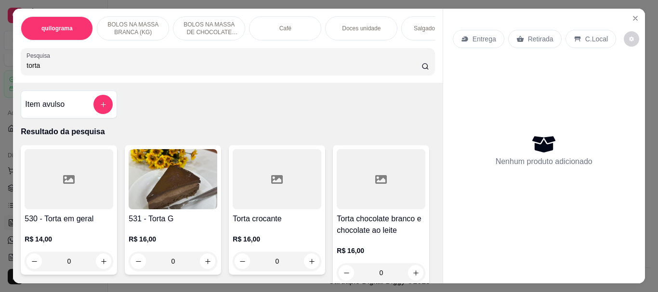
type input "torta"
click at [180, 194] on img at bounding box center [173, 179] width 89 height 60
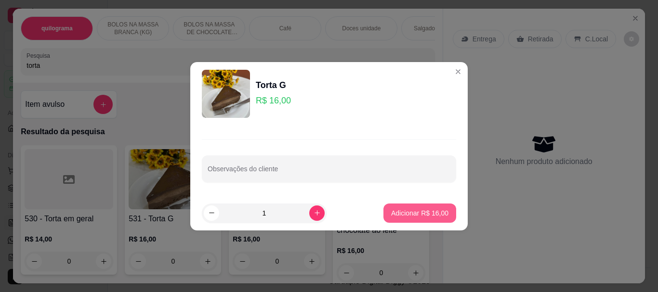
click at [406, 208] on button "Adicionar R$ 16,00" at bounding box center [419, 213] width 73 height 19
type input "1"
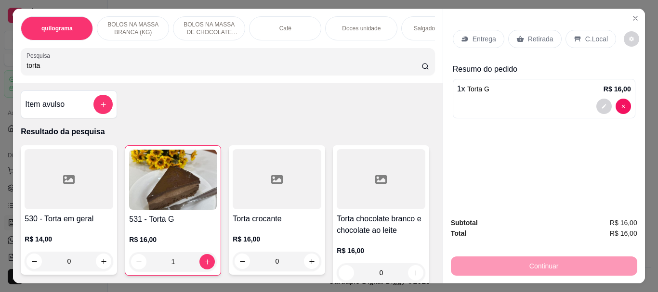
click at [163, 176] on img at bounding box center [173, 180] width 88 height 60
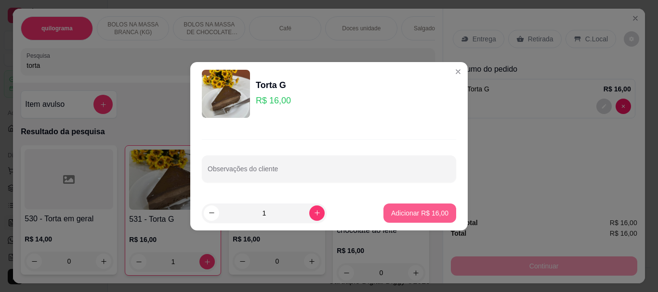
click at [395, 209] on p "Adicionar R$ 16,00" at bounding box center [419, 214] width 57 height 10
type input "2"
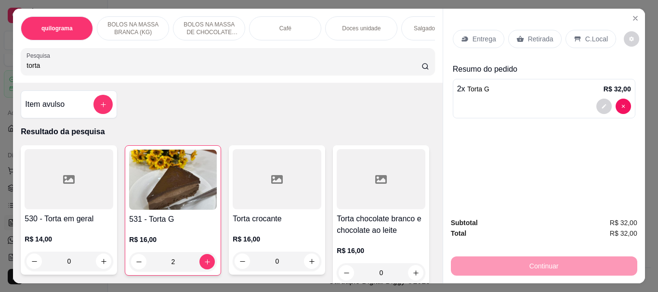
click at [289, 24] on div "Café" at bounding box center [285, 28] width 72 height 24
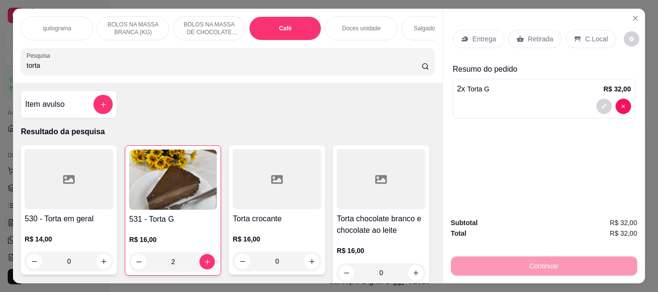
scroll to position [26, 0]
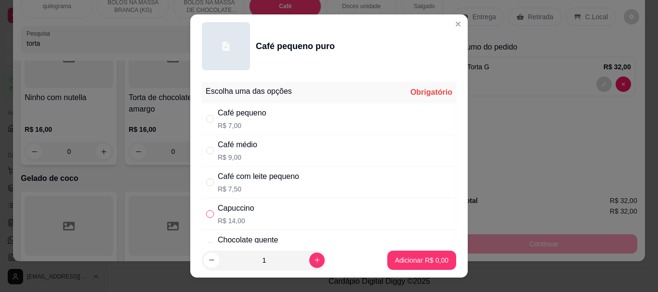
click at [206, 212] on input "" at bounding box center [210, 215] width 8 height 8
radio input "true"
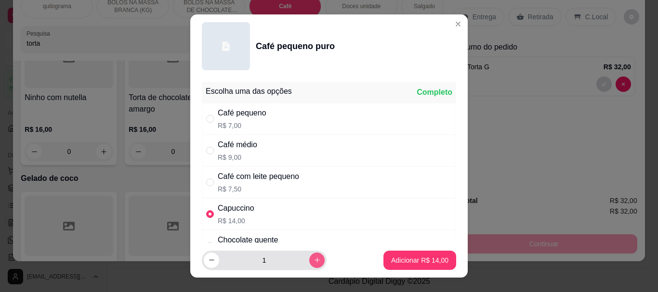
click at [314, 259] on icon "increase-product-quantity" at bounding box center [317, 260] width 7 height 7
type input "2"
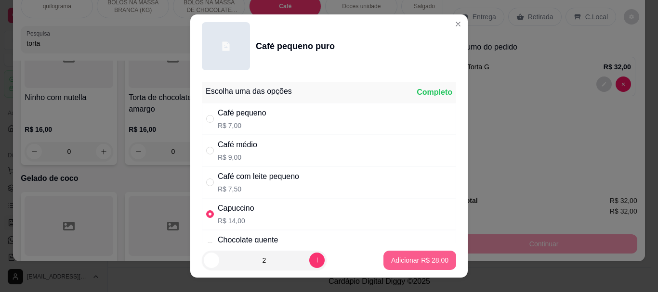
click at [391, 260] on p "Adicionar R$ 28,00" at bounding box center [419, 261] width 57 height 10
type input "2"
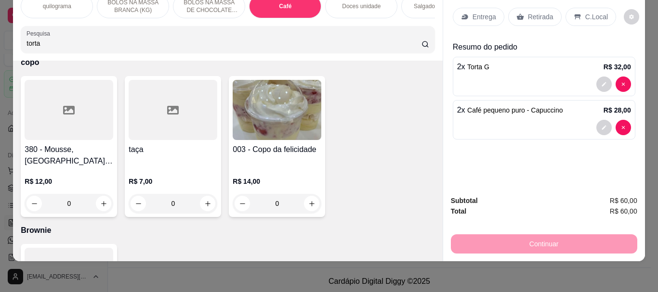
scroll to position [3338, 0]
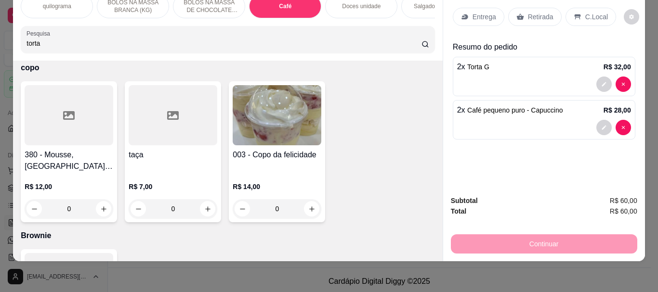
click at [540, 12] on p "Retirada" at bounding box center [541, 17] width 26 height 10
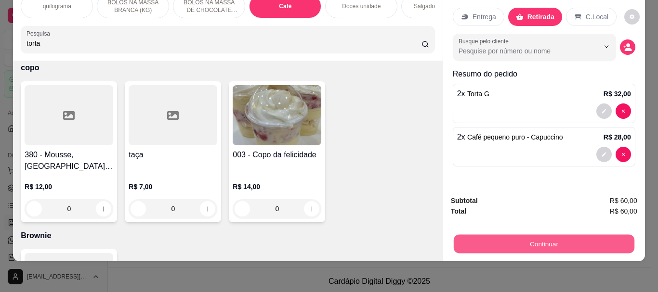
click at [510, 240] on button "Continuar" at bounding box center [543, 244] width 181 height 19
click at [542, 235] on button "Continuar" at bounding box center [543, 244] width 181 height 19
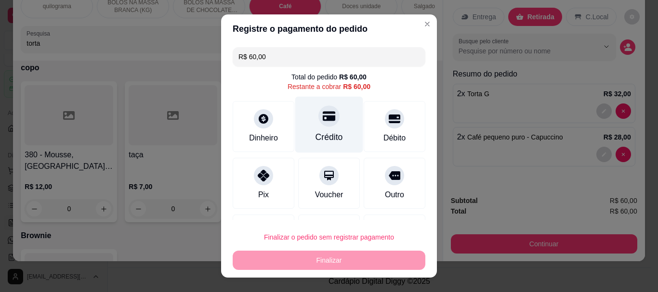
click at [320, 127] on div at bounding box center [328, 116] width 21 height 21
type input "R$ 0,00"
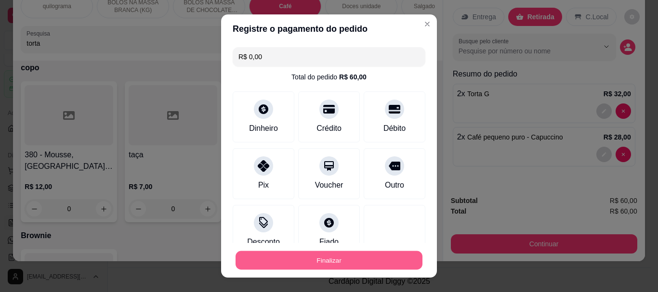
click at [309, 256] on button "Finalizar" at bounding box center [329, 260] width 187 height 19
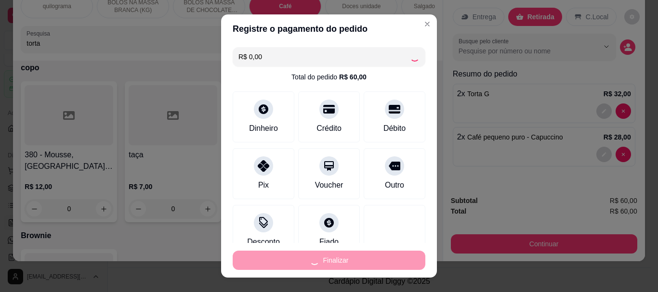
type input "0"
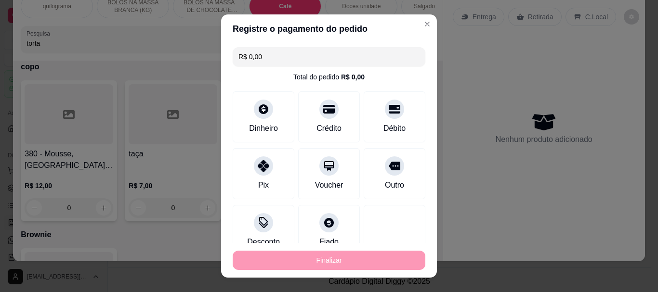
type input "-R$ 60,00"
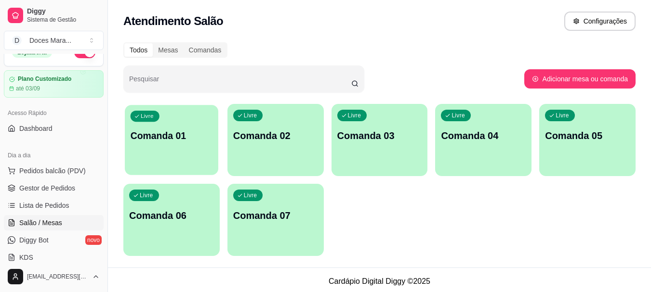
click at [167, 146] on div "Livre Comanda 01" at bounding box center [171, 134] width 93 height 59
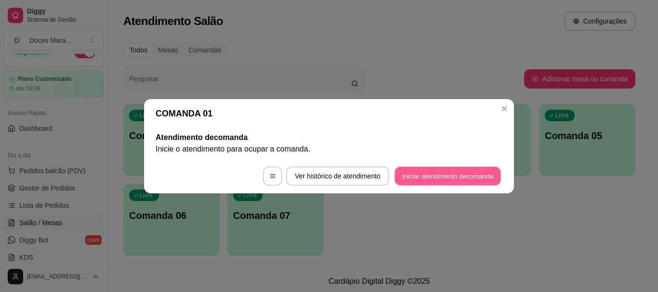
click at [443, 184] on button "Iniciar atendimento de comanda" at bounding box center [448, 176] width 106 height 19
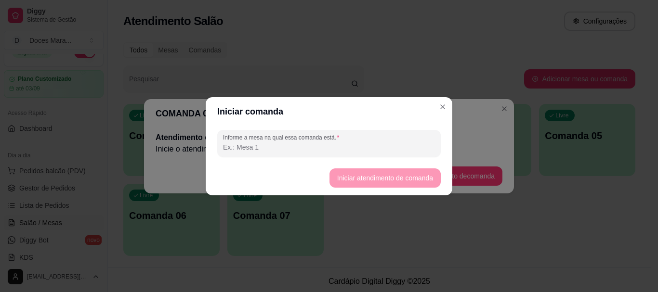
click at [259, 145] on input "Informe a mesa na qual essa comanda está." at bounding box center [329, 148] width 212 height 10
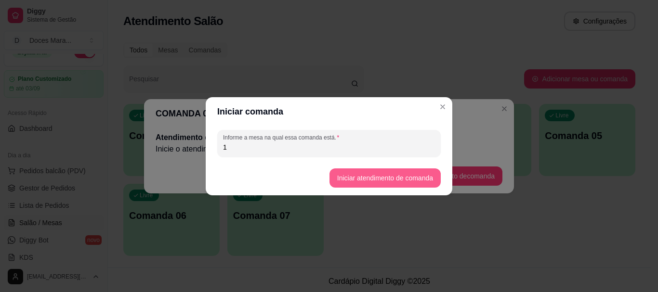
type input "1"
click at [395, 182] on button "Iniciar atendimento de comanda" at bounding box center [385, 178] width 111 height 19
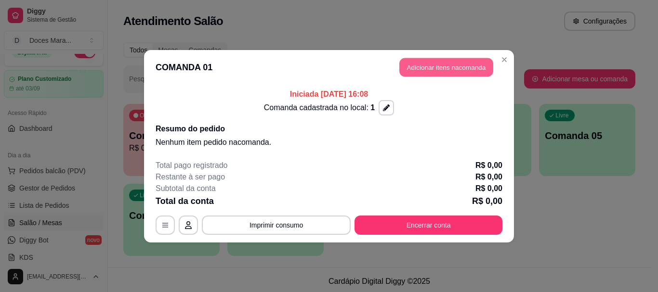
click at [448, 70] on button "Adicionar itens na comanda" at bounding box center [446, 67] width 94 height 19
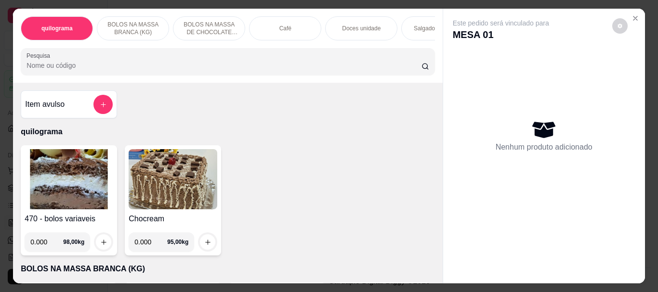
click at [267, 26] on div "Café" at bounding box center [285, 28] width 72 height 24
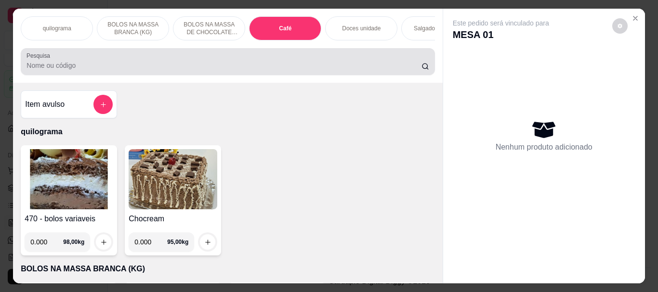
scroll to position [26, 0]
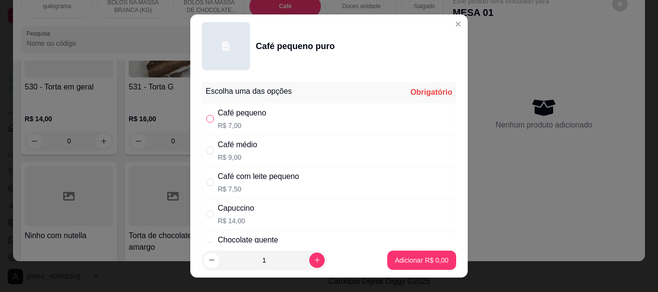
click at [209, 118] on input "" at bounding box center [210, 119] width 8 height 8
radio input "true"
click at [404, 259] on p "Adicionar R$ 7,00" at bounding box center [421, 261] width 53 height 10
type input "1"
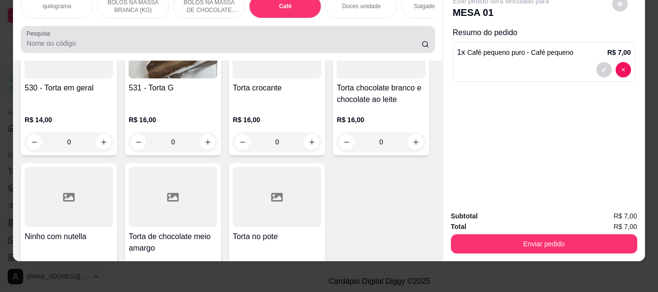
click at [78, 44] on input "Pesquisa" at bounding box center [223, 44] width 395 height 10
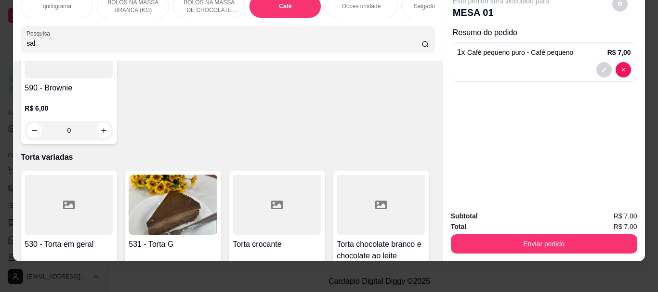
scroll to position [3569, 0]
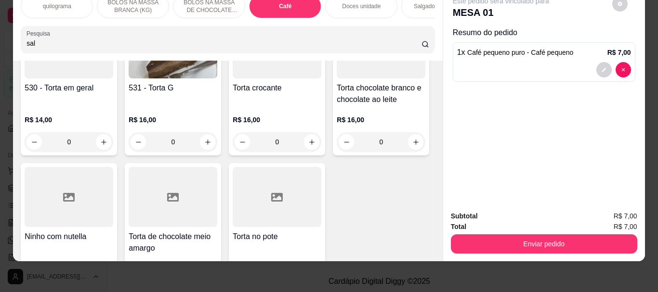
type input "sal"
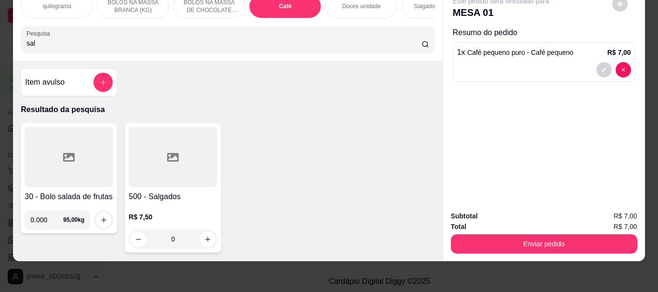
click at [158, 150] on div at bounding box center [173, 157] width 89 height 60
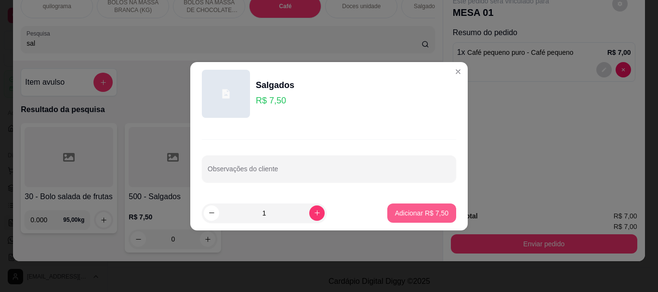
click at [399, 211] on p "Adicionar R$ 7,50" at bounding box center [421, 214] width 53 height 10
type input "1"
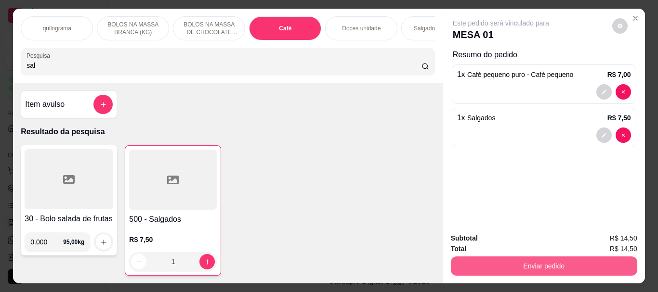
click at [542, 264] on button "Enviar pedido" at bounding box center [544, 266] width 186 height 19
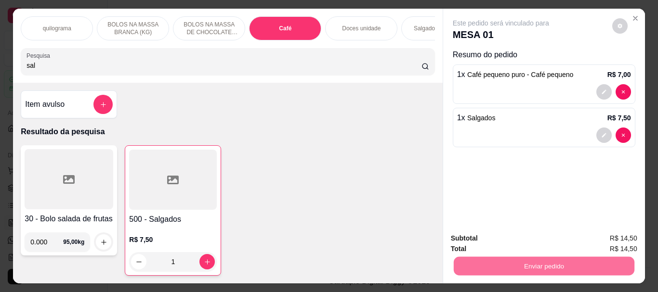
click at [584, 234] on button "Sim, quero registrar" at bounding box center [603, 239] width 72 height 18
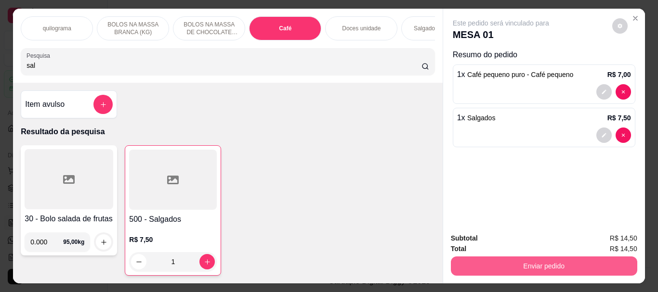
click at [528, 263] on button "Enviar pedido" at bounding box center [544, 266] width 186 height 19
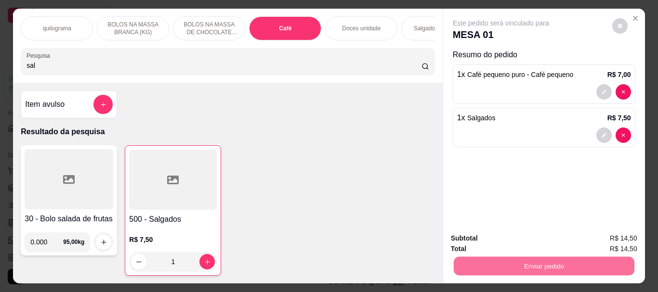
click at [503, 234] on button "Não registrar e enviar pedido" at bounding box center [511, 239] width 97 height 18
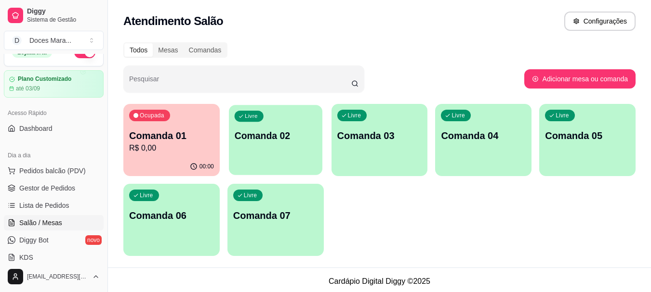
click at [295, 156] on div "Livre Comanda 02" at bounding box center [275, 134] width 93 height 59
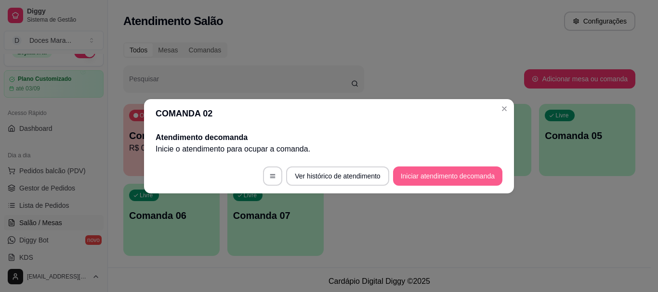
click at [422, 174] on button "Iniciar atendimento de comanda" at bounding box center [447, 176] width 109 height 19
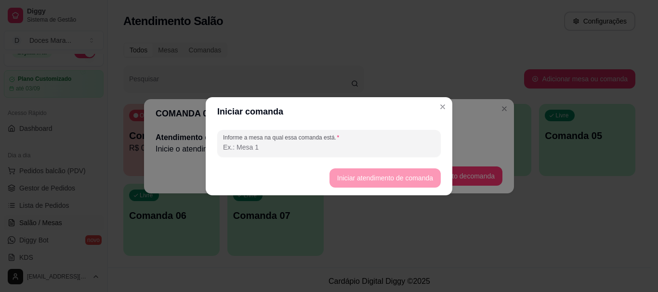
click at [286, 147] on input "Informe a mesa na qual essa comanda está." at bounding box center [329, 148] width 212 height 10
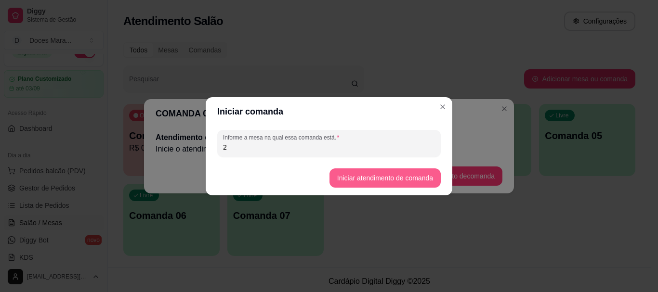
type input "2"
click at [410, 185] on button "Iniciar atendimento de comanda" at bounding box center [385, 178] width 111 height 19
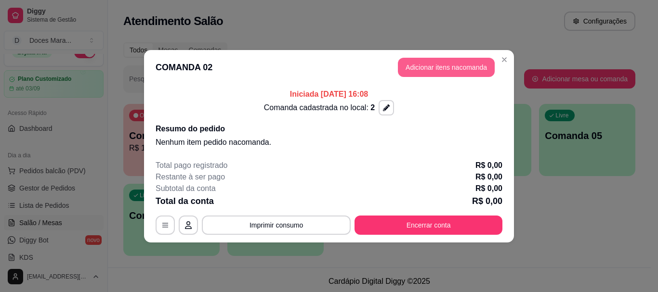
click at [449, 69] on button "Adicionar itens na comanda" at bounding box center [446, 67] width 97 height 19
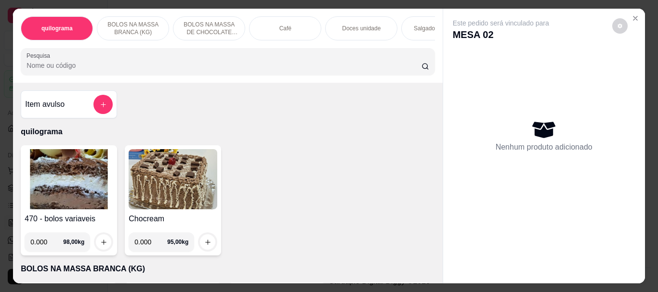
click at [59, 173] on img at bounding box center [69, 179] width 89 height 60
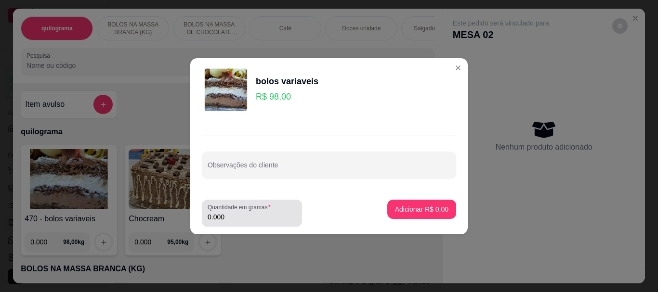
click at [244, 223] on div "0.000" at bounding box center [252, 213] width 89 height 19
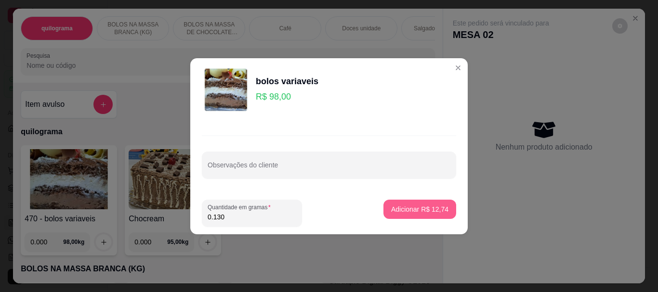
type input "0.130"
click at [396, 211] on p "Adicionar R$ 12,74" at bounding box center [420, 209] width 56 height 9
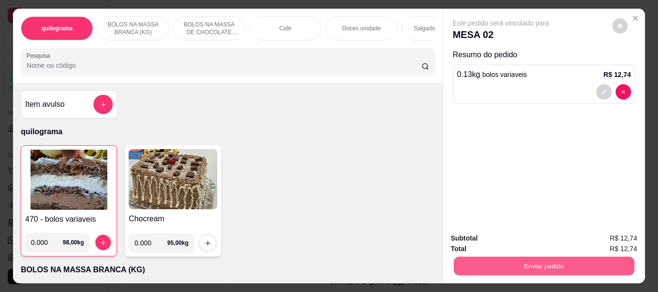
click at [538, 257] on button "Enviar pedido" at bounding box center [543, 266] width 181 height 19
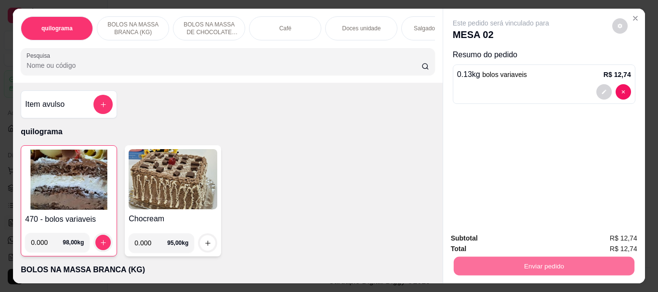
click at [515, 238] on button "Não registrar e enviar pedido" at bounding box center [512, 239] width 100 height 18
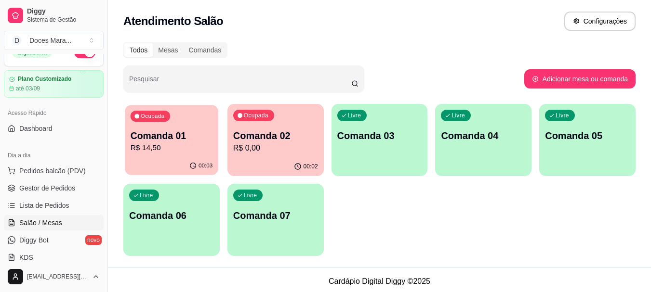
click at [161, 145] on p "R$ 14,50" at bounding box center [172, 148] width 82 height 11
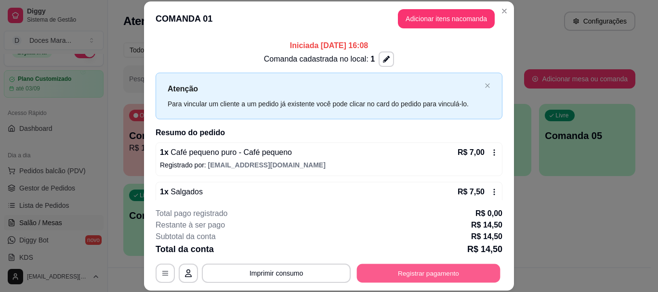
click at [407, 274] on button "Registrar pagamento" at bounding box center [429, 273] width 144 height 19
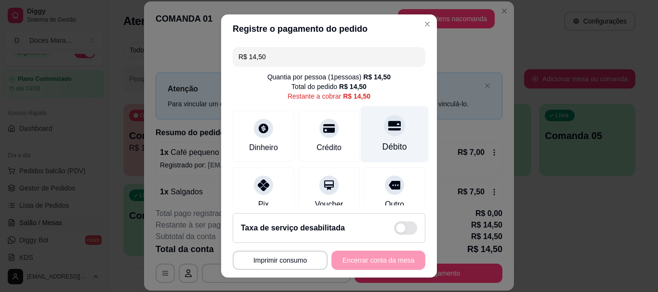
click at [364, 148] on div "Débito" at bounding box center [395, 134] width 68 height 56
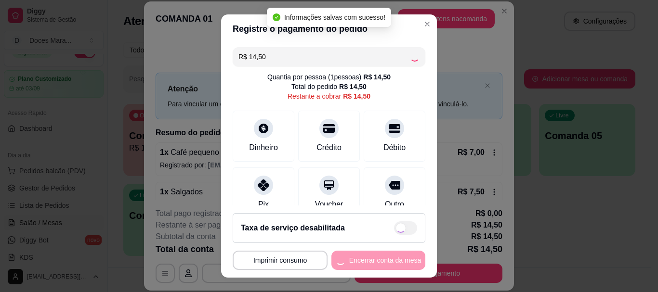
type input "R$ 0,00"
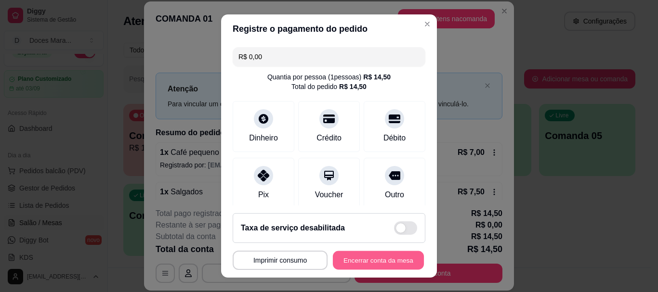
click at [363, 265] on button "Encerrar conta da mesa" at bounding box center [378, 260] width 91 height 19
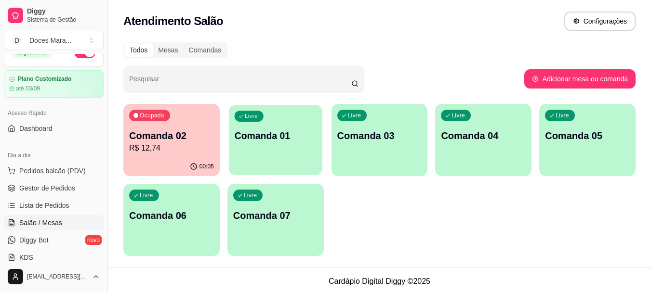
click at [277, 159] on div "Livre Comanda 01" at bounding box center [275, 134] width 93 height 59
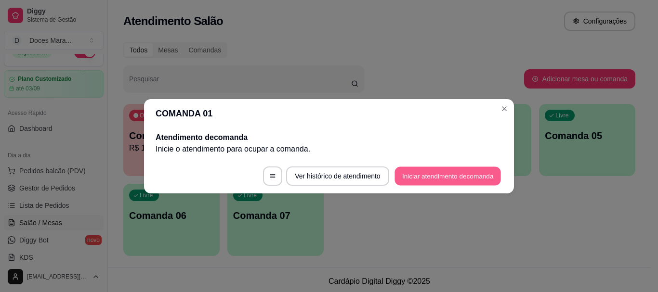
click at [431, 176] on button "Iniciar atendimento de comanda" at bounding box center [448, 176] width 106 height 19
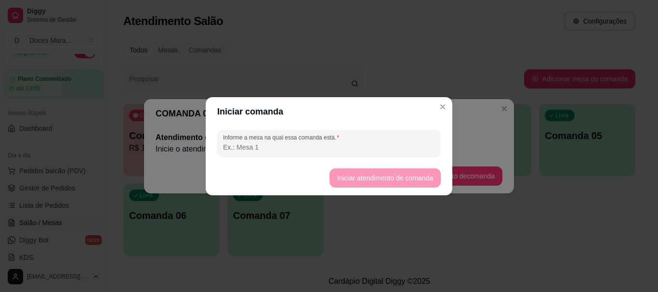
click at [256, 150] on input "Informe a mesa na qual essa comanda está." at bounding box center [329, 148] width 212 height 10
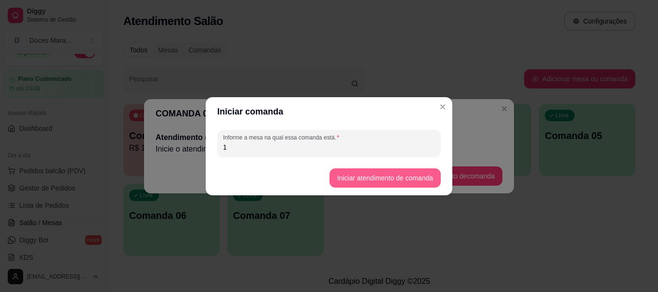
type input "1"
click at [347, 174] on button "Iniciar atendimento de comanda" at bounding box center [385, 178] width 108 height 19
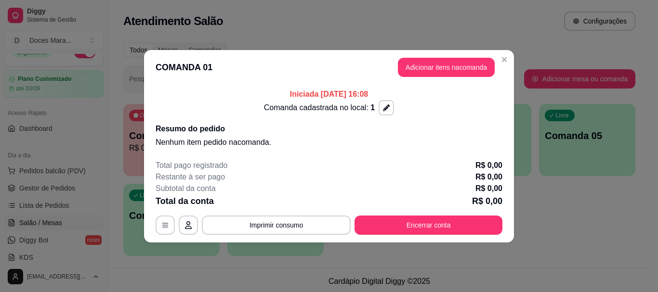
click at [443, 103] on div "Comanda cadastrada no local: 1" at bounding box center [329, 107] width 347 height 15
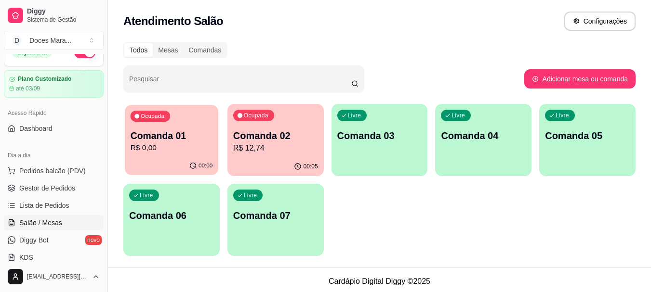
click at [160, 158] on div "00:00" at bounding box center [171, 166] width 93 height 18
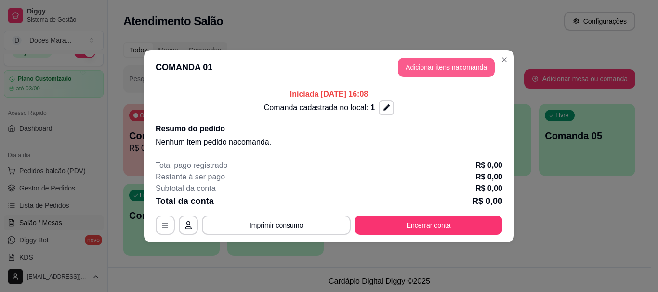
click at [451, 64] on button "Adicionar itens na comanda" at bounding box center [446, 67] width 97 height 19
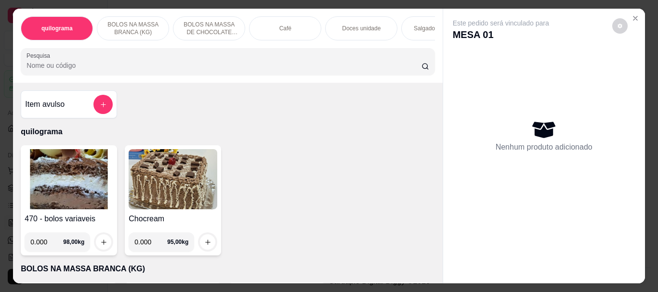
click at [281, 28] on p "Café" at bounding box center [285, 29] width 12 height 8
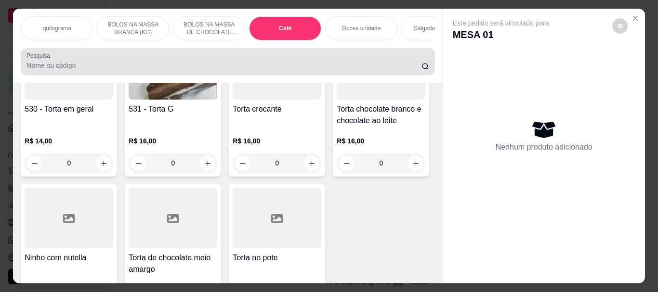
scroll to position [26, 0]
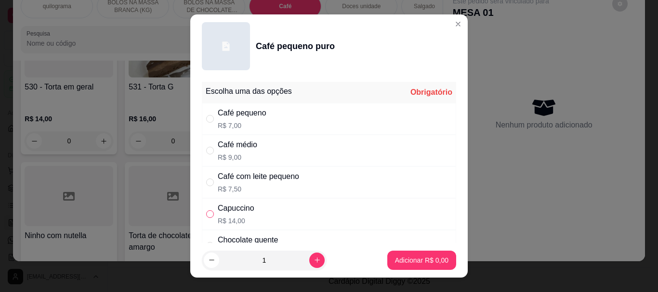
click at [206, 215] on input "" at bounding box center [210, 215] width 8 height 8
radio input "true"
click at [394, 257] on p "Adicionar R$ 14,00" at bounding box center [420, 260] width 56 height 9
type input "1"
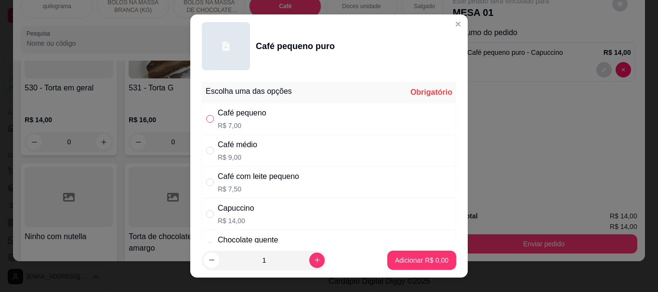
click at [206, 117] on input "" at bounding box center [210, 119] width 8 height 8
radio input "true"
click at [403, 255] on button "Adicionar R$ 7,00" at bounding box center [421, 260] width 67 height 19
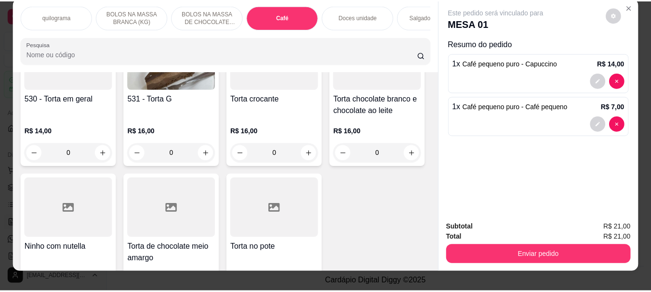
scroll to position [0, 0]
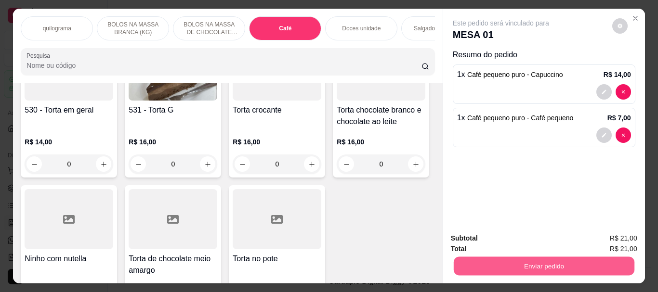
click at [540, 264] on button "Enviar pedido" at bounding box center [543, 266] width 181 height 19
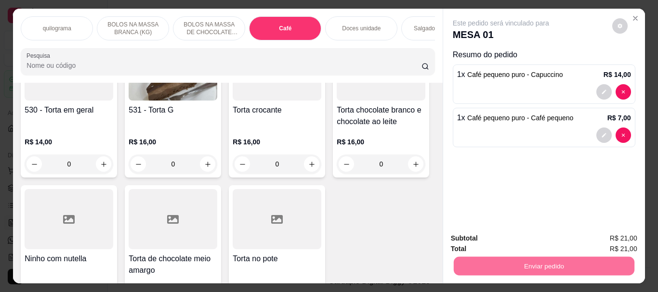
click at [527, 238] on button "Não registrar e enviar pedido" at bounding box center [512, 239] width 100 height 18
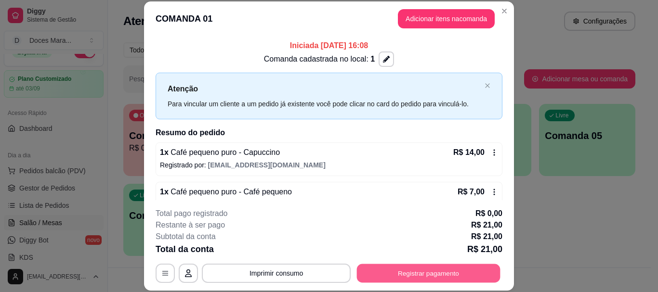
click at [422, 274] on button "Registrar pagamento" at bounding box center [429, 273] width 144 height 19
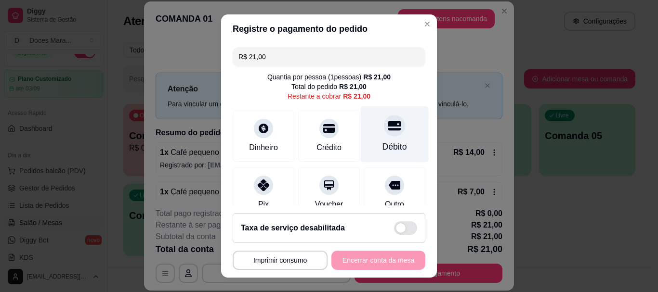
click at [383, 145] on div "Débito" at bounding box center [395, 147] width 25 height 13
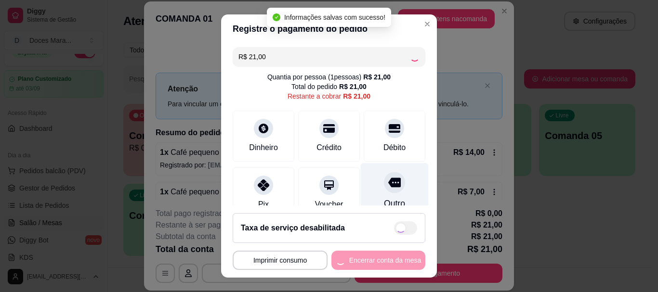
type input "R$ 0,00"
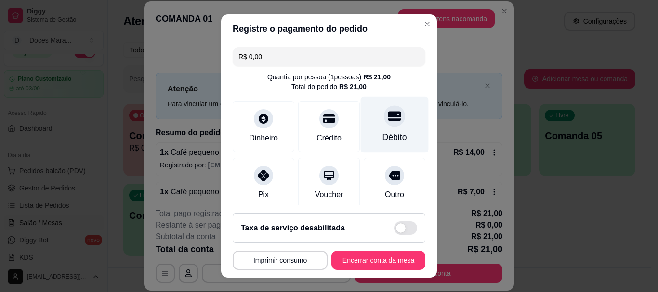
click at [380, 131] on div "Débito" at bounding box center [395, 125] width 68 height 56
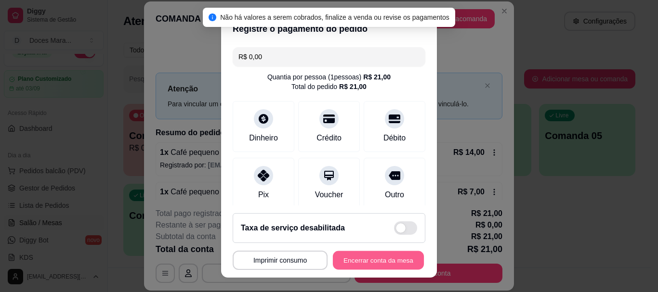
click at [376, 260] on button "Encerrar conta da mesa" at bounding box center [378, 260] width 91 height 19
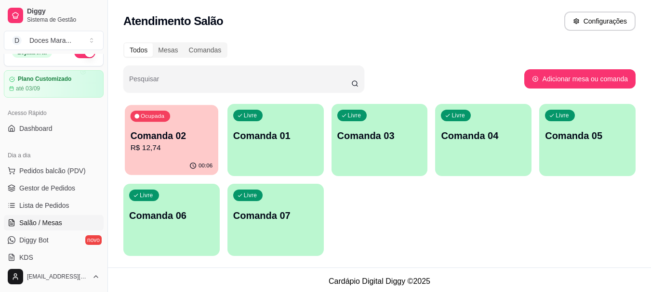
click at [163, 155] on div "Ocupada Comanda 02 R$ 12,74" at bounding box center [171, 131] width 93 height 52
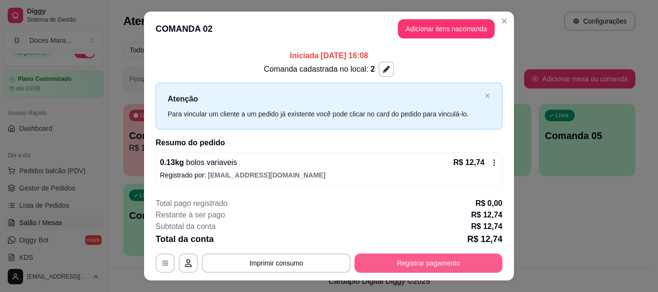
click at [418, 263] on button "Registrar pagamento" at bounding box center [429, 263] width 148 height 19
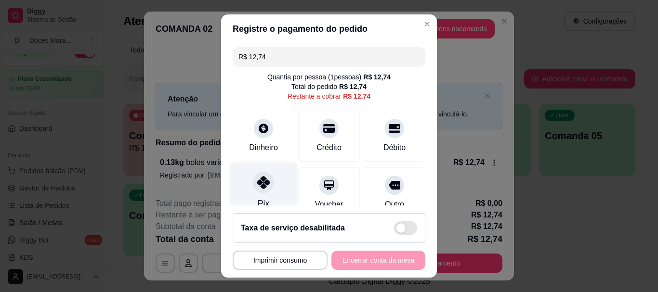
click at [257, 183] on icon at bounding box center [263, 183] width 13 height 13
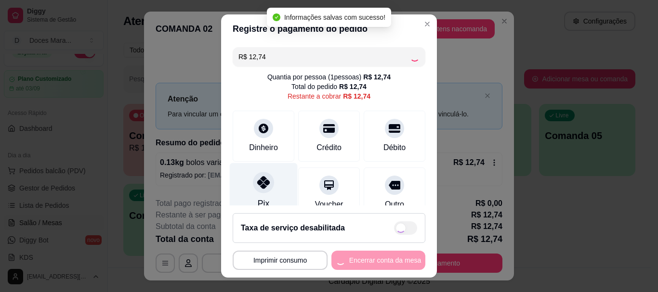
type input "R$ 0,00"
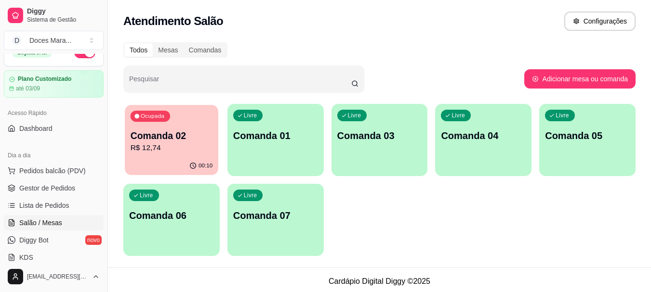
click at [209, 138] on p "Comanda 02" at bounding box center [172, 136] width 82 height 13
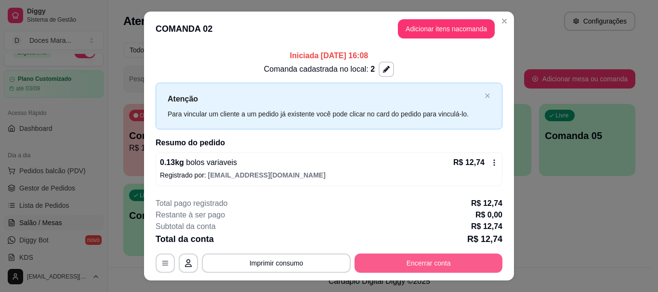
click at [401, 256] on button "Encerrar conta" at bounding box center [429, 263] width 148 height 19
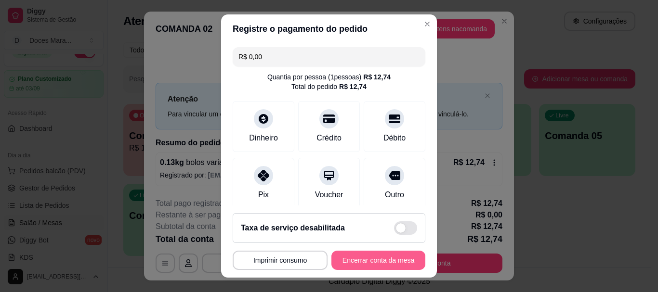
click at [391, 262] on button "Encerrar conta da mesa" at bounding box center [378, 260] width 94 height 19
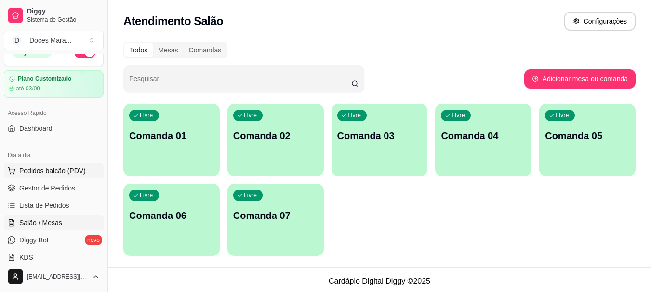
drag, startPoint x: 52, startPoint y: 171, endPoint x: 55, endPoint y: 174, distance: 5.1
click at [52, 172] on span "Pedidos balcão (PDV)" at bounding box center [52, 171] width 66 height 10
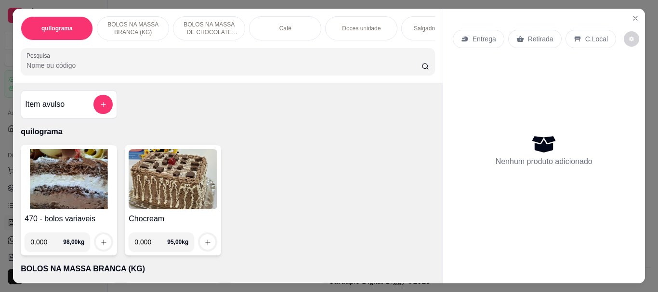
select select "ALL"
select select "0"
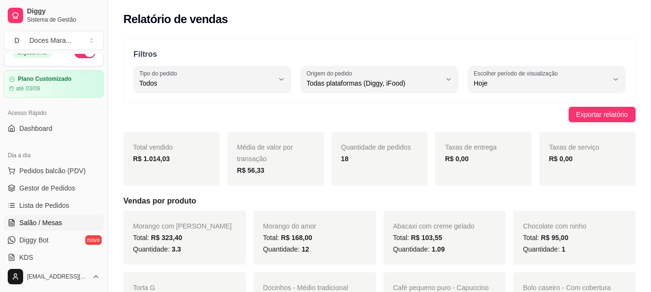
click at [52, 222] on span "Salão / Mesas" at bounding box center [40, 223] width 43 height 10
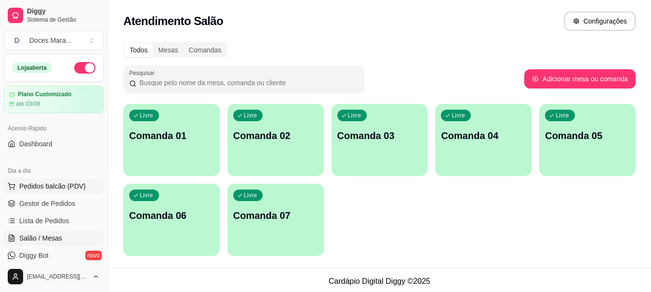
click at [46, 188] on span "Pedidos balcão (PDV)" at bounding box center [52, 187] width 66 height 10
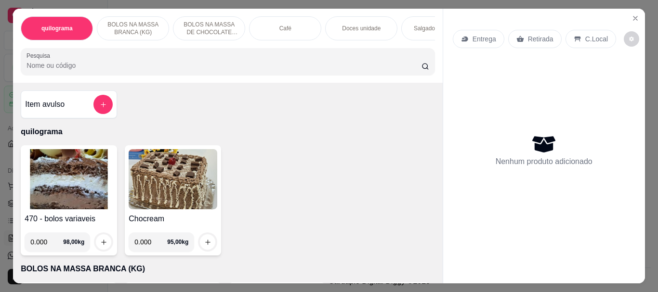
click at [369, 25] on p "Doces unidade" at bounding box center [361, 29] width 39 height 8
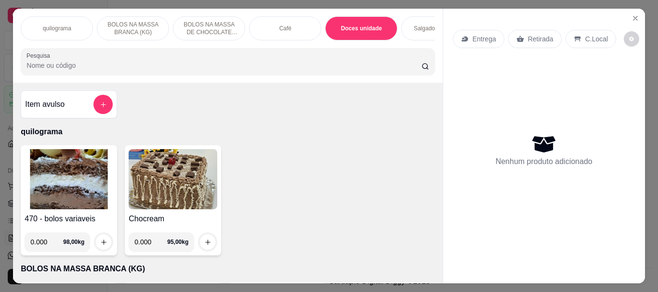
scroll to position [26, 0]
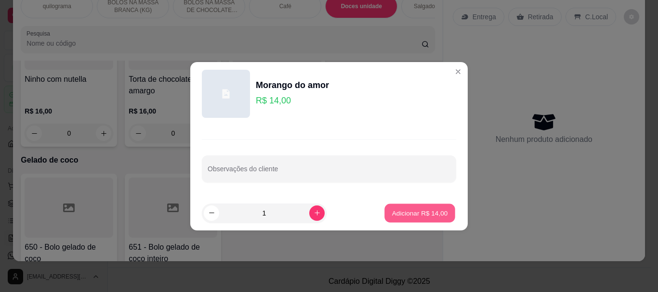
click at [416, 215] on p "Adicionar R$ 14,00" at bounding box center [420, 213] width 56 height 9
type input "1"
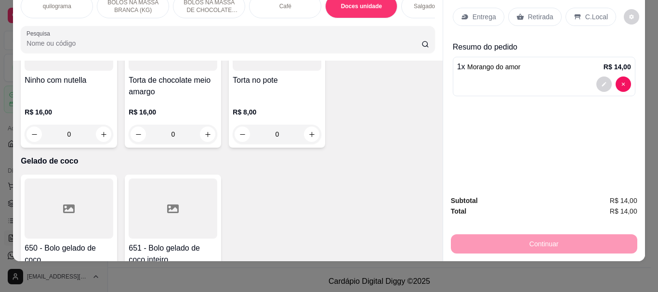
click at [545, 13] on p "Retirada" at bounding box center [541, 17] width 26 height 10
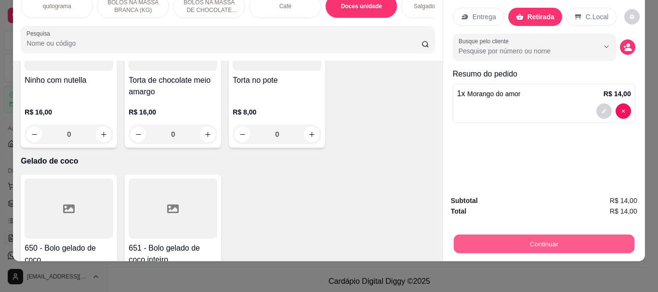
click at [528, 235] on button "Continuar" at bounding box center [543, 244] width 181 height 19
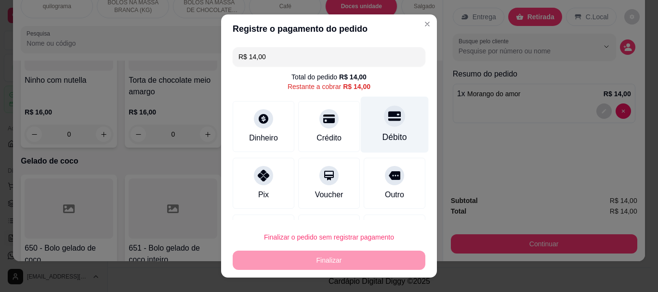
click at [383, 132] on div "Débito" at bounding box center [395, 138] width 25 height 13
type input "R$ 0,00"
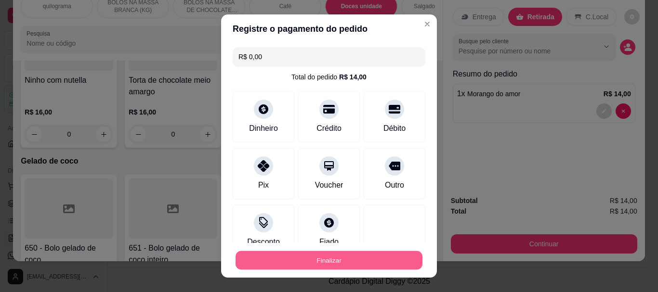
click at [308, 257] on button "Finalizar" at bounding box center [329, 260] width 187 height 19
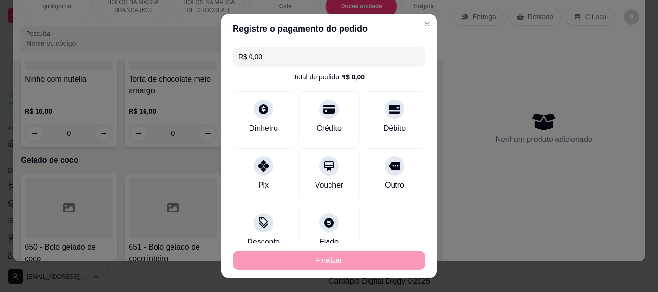
type input "0"
type input "-R$ 14,00"
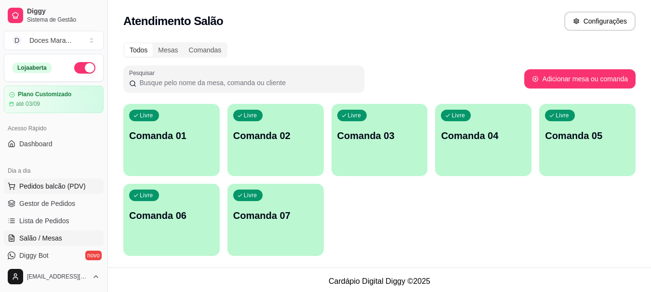
click at [47, 188] on span "Pedidos balcão (PDV)" at bounding box center [52, 187] width 66 height 10
click at [41, 183] on span "Pedidos balcão (PDV)" at bounding box center [52, 187] width 66 height 10
